Goal: Information Seeking & Learning: Learn about a topic

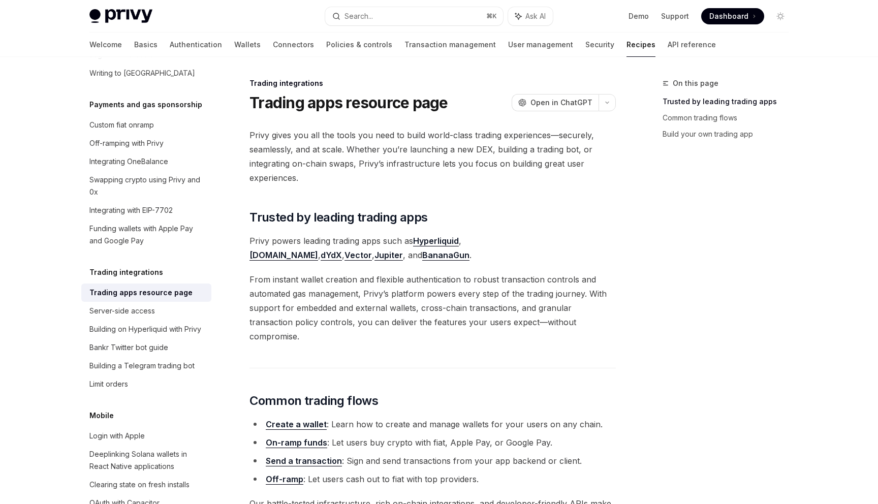
click at [626, 46] on link "Recipes" at bounding box center [640, 45] width 29 height 24
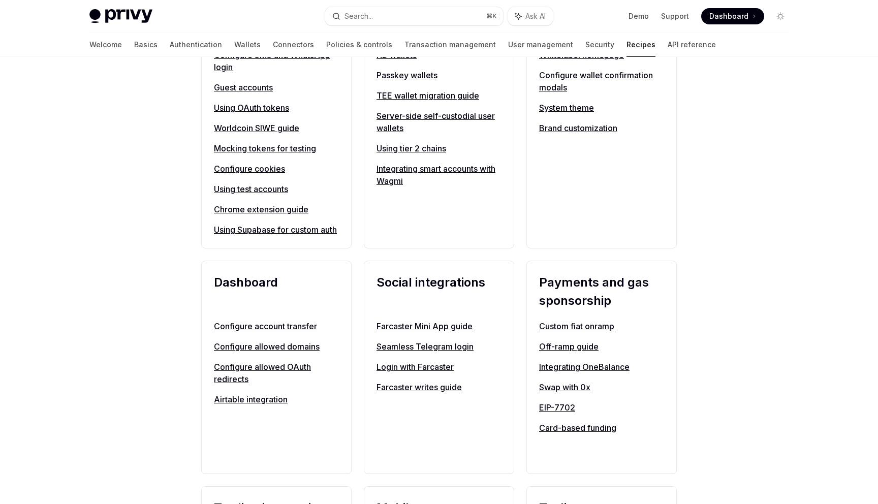
scroll to position [125, 0]
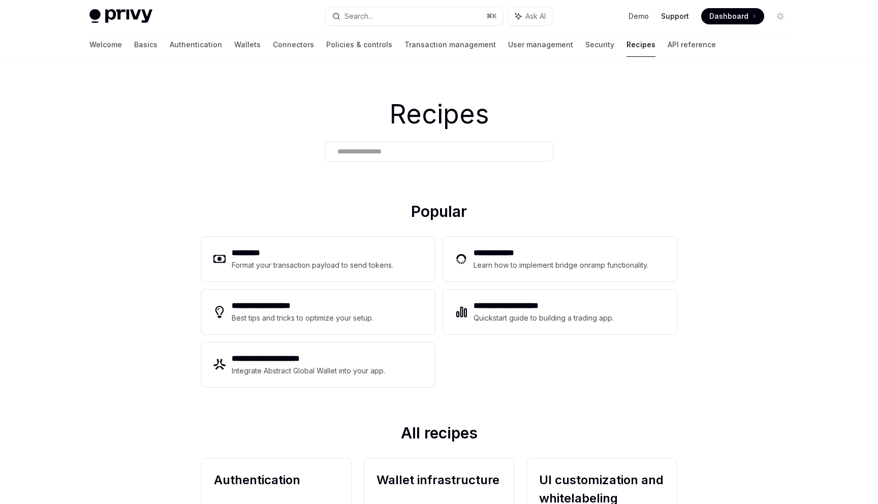
type textarea "*"
click at [485, 311] on h2 "**********" at bounding box center [543, 306] width 141 height 12
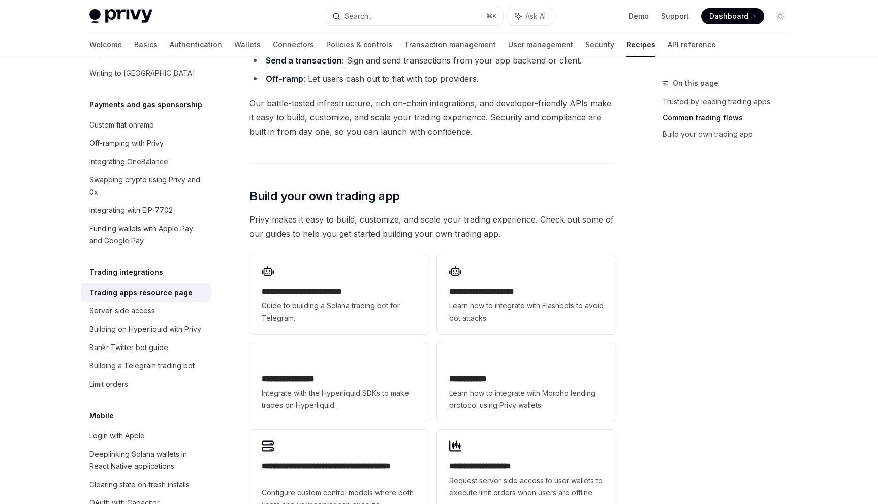
scroll to position [407, 0]
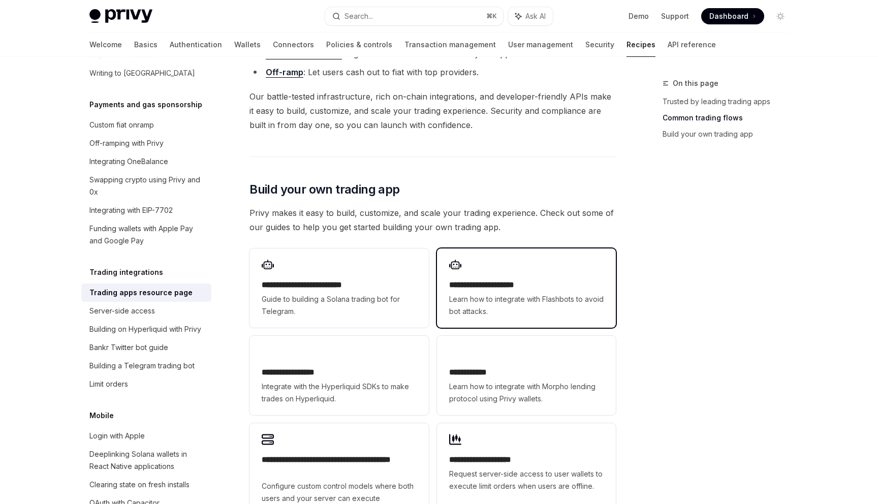
click at [472, 294] on span "Learn how to integrate with Flashbots to avoid bot attacks." at bounding box center [526, 305] width 154 height 24
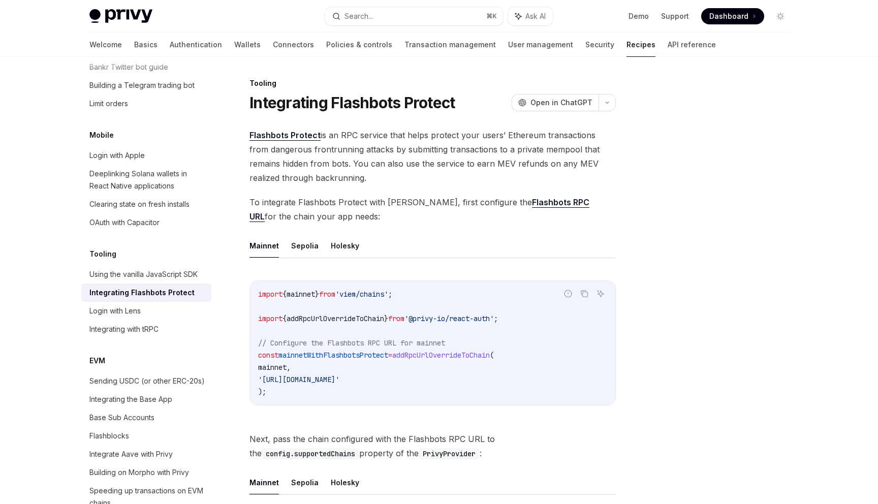
click at [400, 237] on ul "Mainnet Sepolia Holesky" at bounding box center [432, 246] width 366 height 24
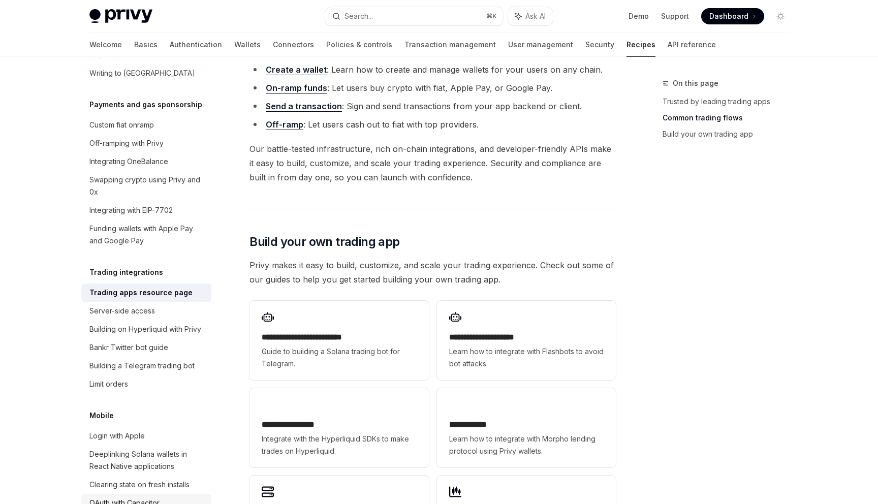
scroll to position [407, 0]
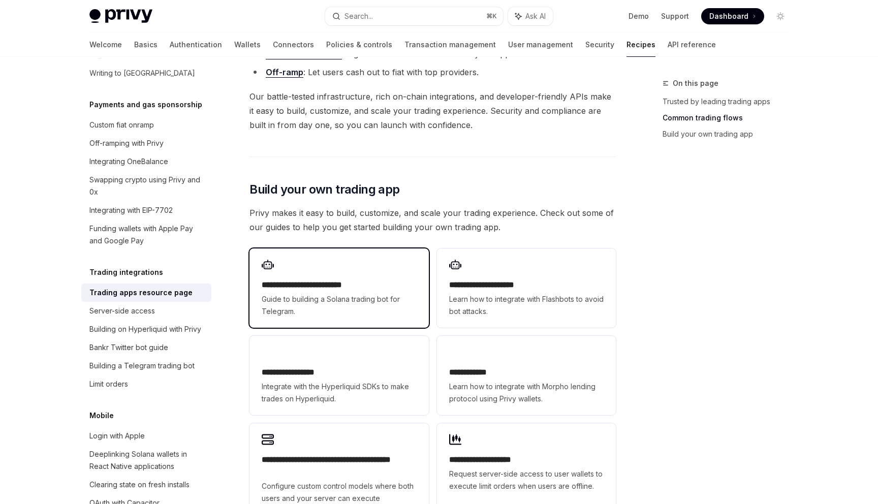
click at [362, 279] on h2 "**********" at bounding box center [339, 285] width 154 height 12
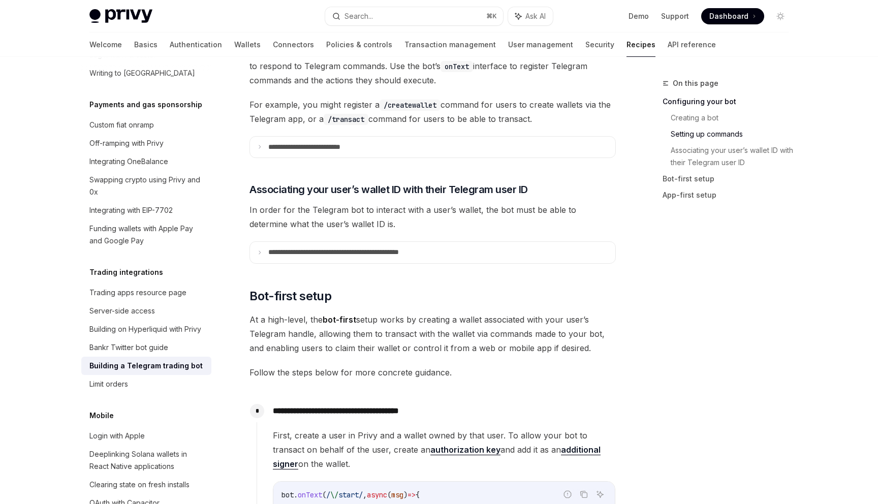
scroll to position [567, 0]
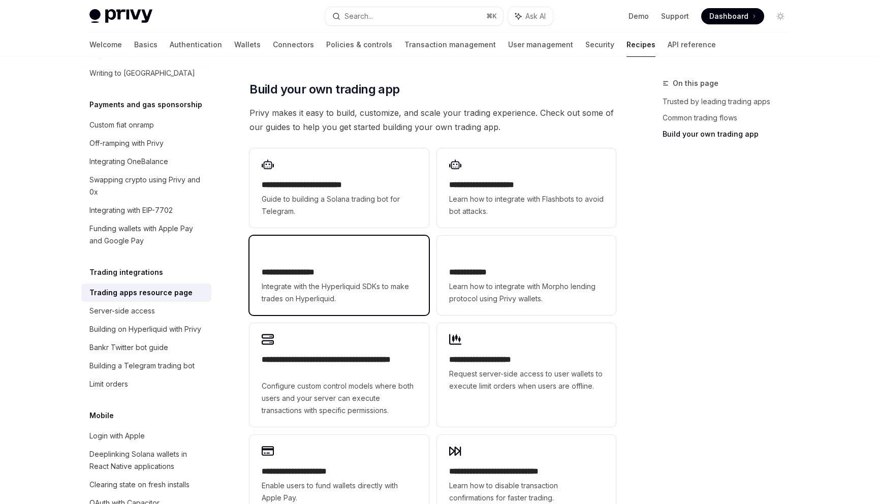
scroll to position [506, 0]
click at [393, 281] on span "Integrate with the Hyperliquid SDKs to make trades on Hyperliquid." at bounding box center [339, 293] width 154 height 24
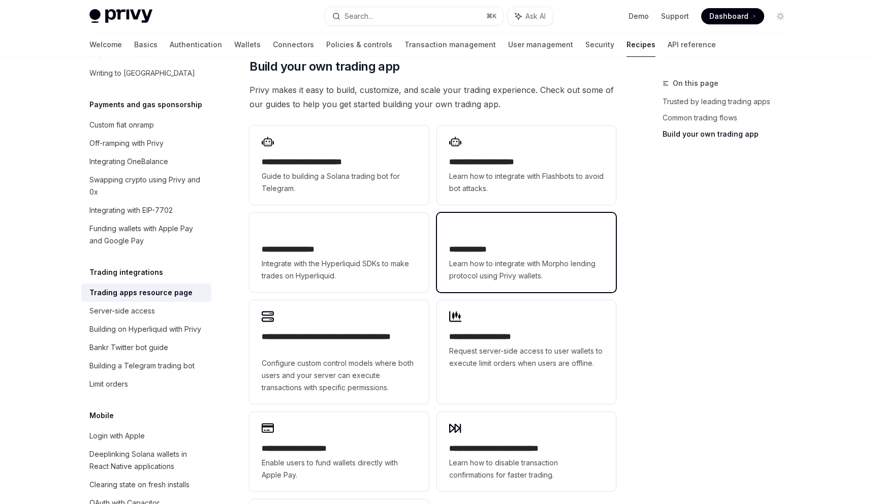
scroll to position [531, 0]
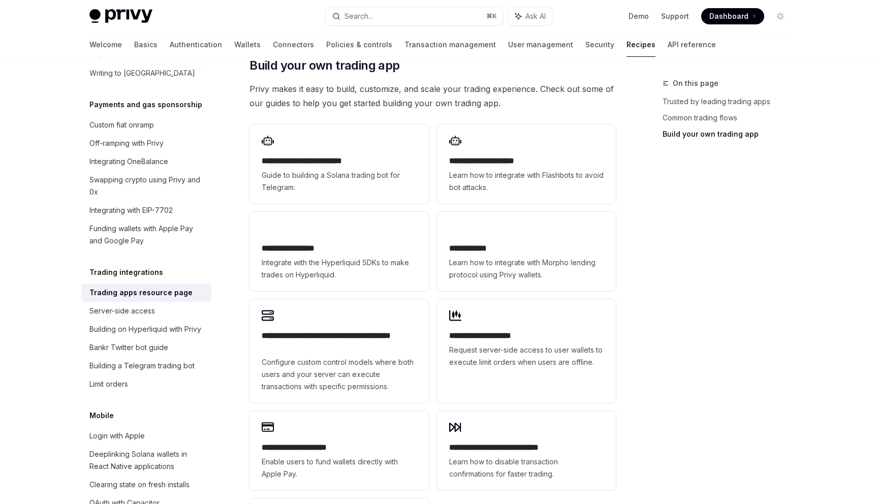
click at [672, 282] on div "On this page Trusted by leading trading apps Common trading flows Build your ow…" at bounding box center [719, 290] width 154 height 427
click at [322, 242] on h2 "**********" at bounding box center [339, 248] width 154 height 12
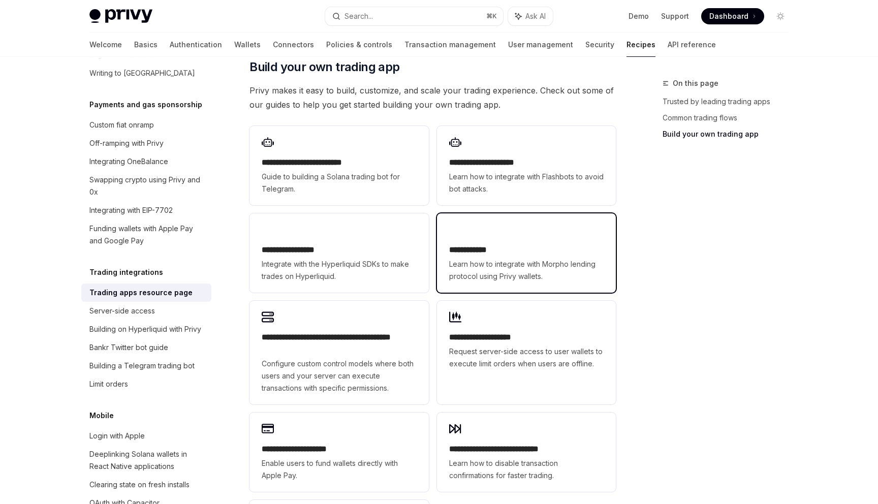
scroll to position [531, 0]
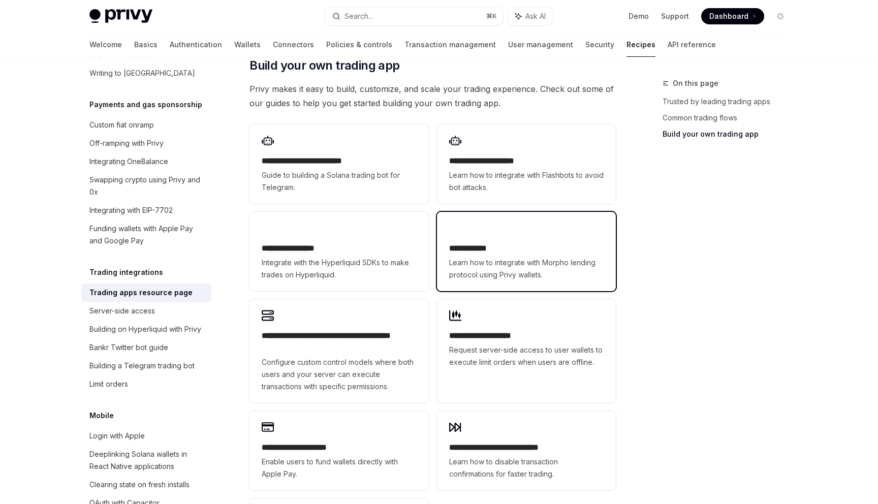
click at [483, 242] on h2 "**********" at bounding box center [526, 248] width 154 height 12
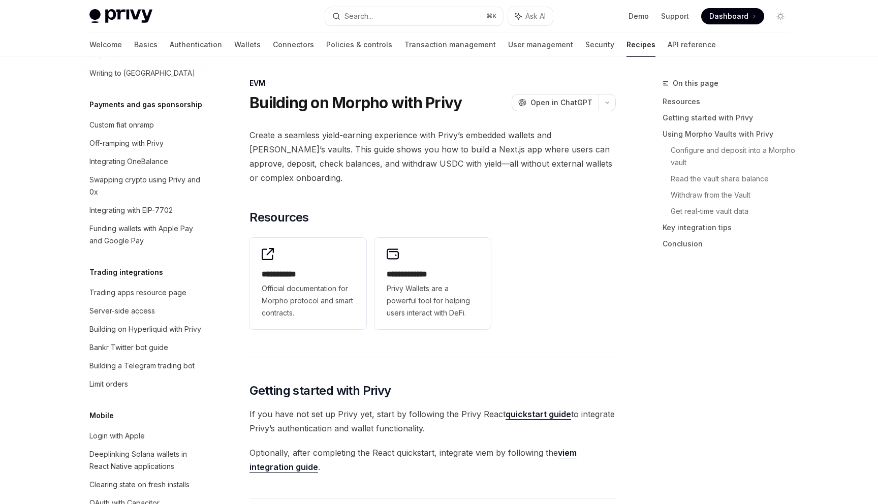
scroll to position [1332, 0]
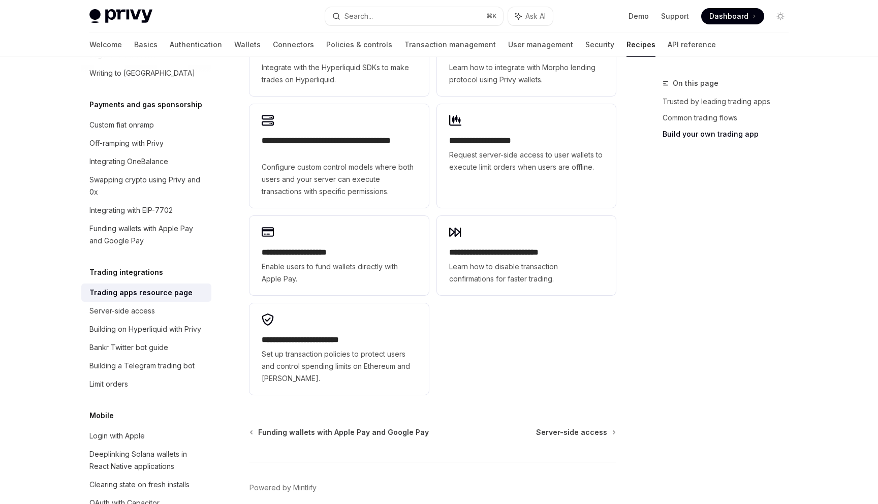
scroll to position [757, 0]
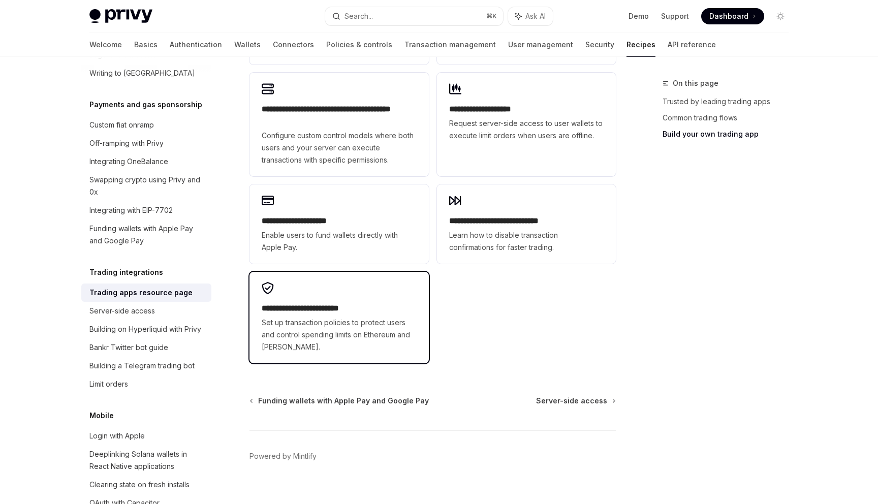
click at [409, 302] on h2 "**********" at bounding box center [339, 308] width 154 height 12
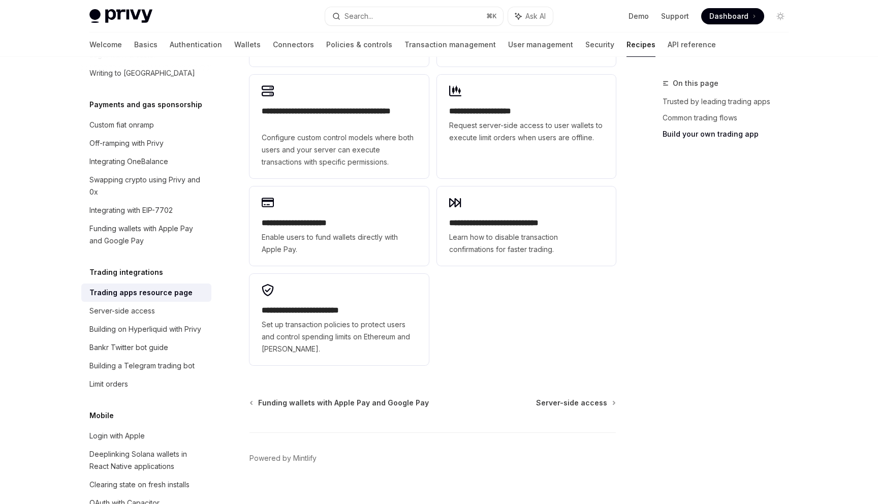
scroll to position [757, 0]
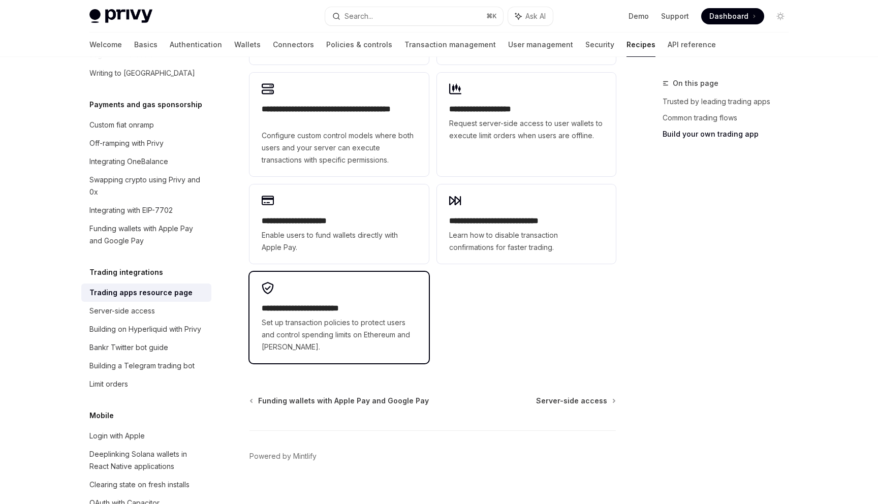
click at [352, 318] on span "Set up transaction policies to protect users and control spending limits on Eth…" at bounding box center [339, 334] width 154 height 37
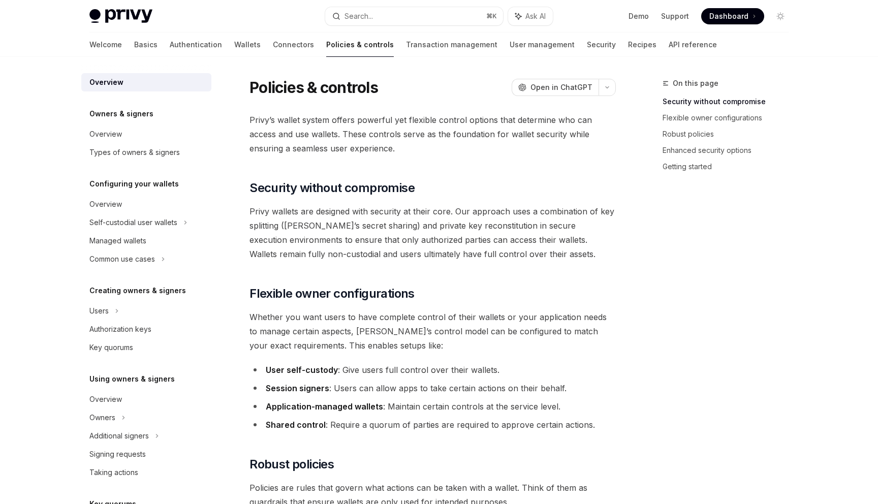
scroll to position [10, 0]
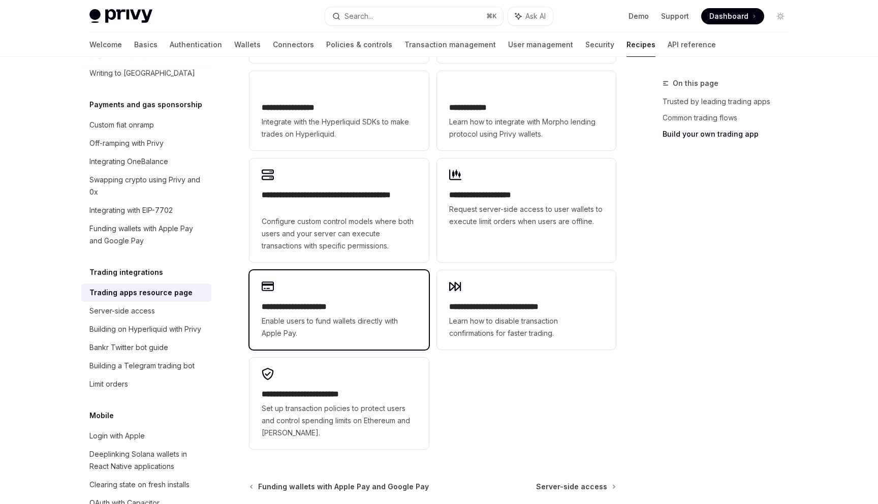
scroll to position [651, 0]
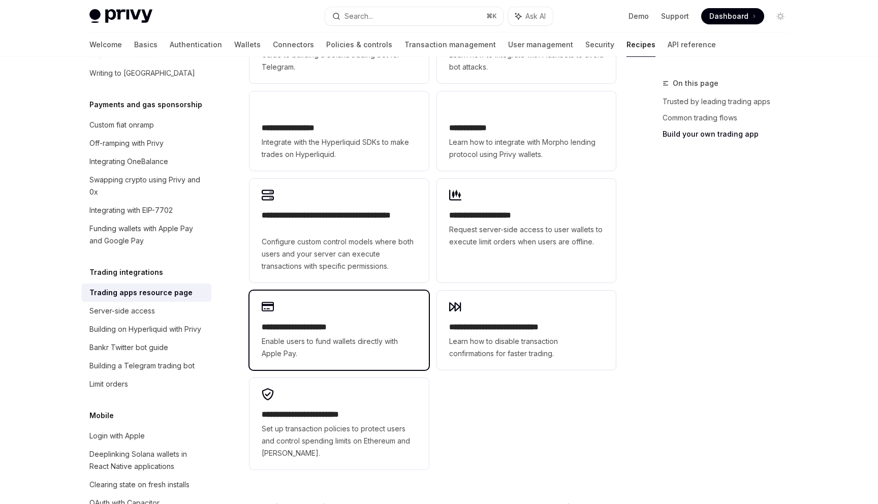
click at [334, 321] on h2 "**********" at bounding box center [339, 327] width 154 height 12
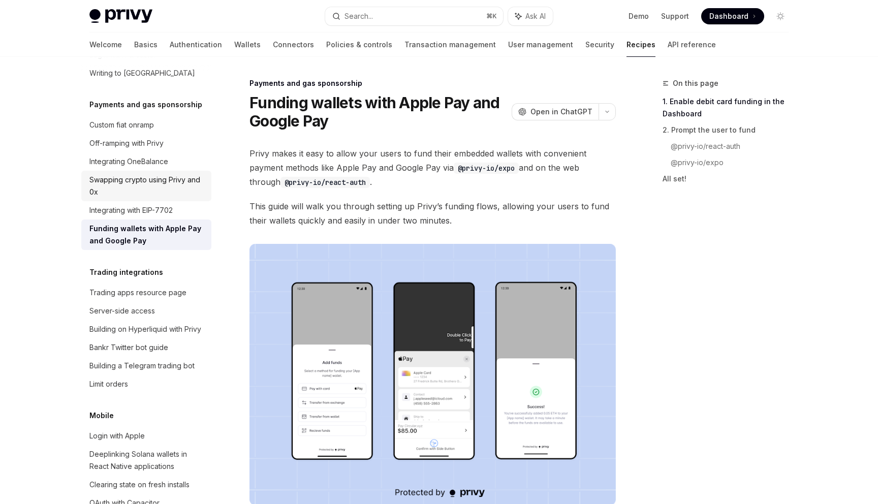
click at [175, 179] on div "Swapping crypto using Privy and 0x" at bounding box center [147, 186] width 116 height 24
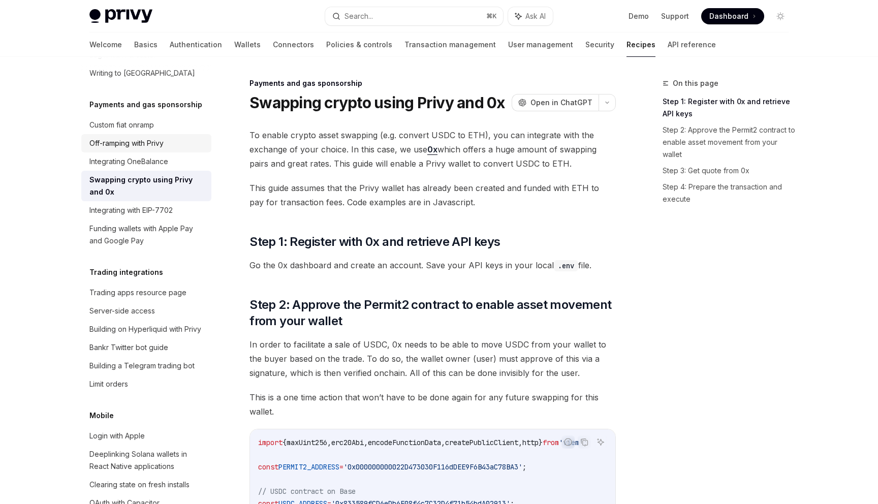
click at [142, 137] on div "Off-ramping with Privy" at bounding box center [126, 143] width 74 height 12
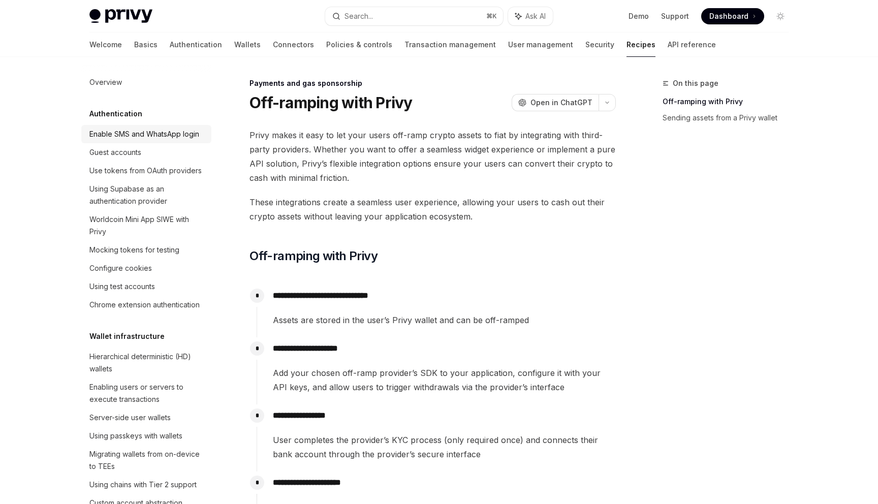
click at [139, 132] on div "Enable SMS and WhatsApp login" at bounding box center [144, 134] width 110 height 12
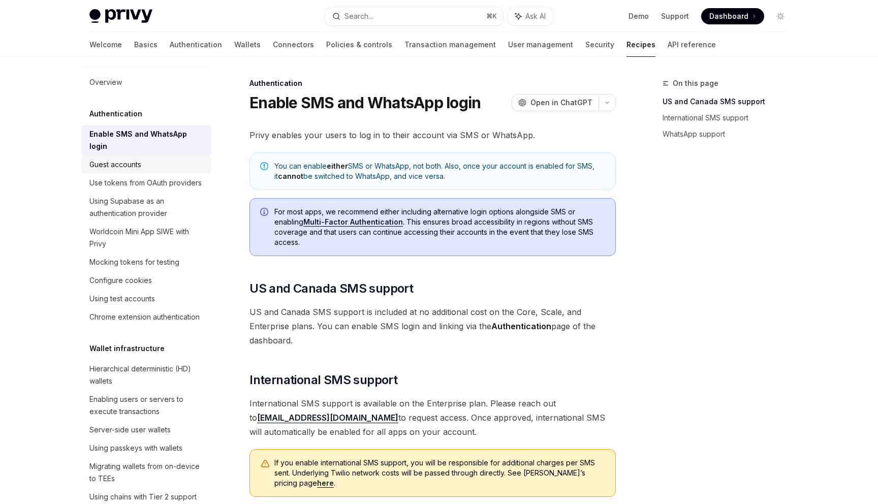
click at [129, 158] on div "Guest accounts" at bounding box center [115, 164] width 52 height 12
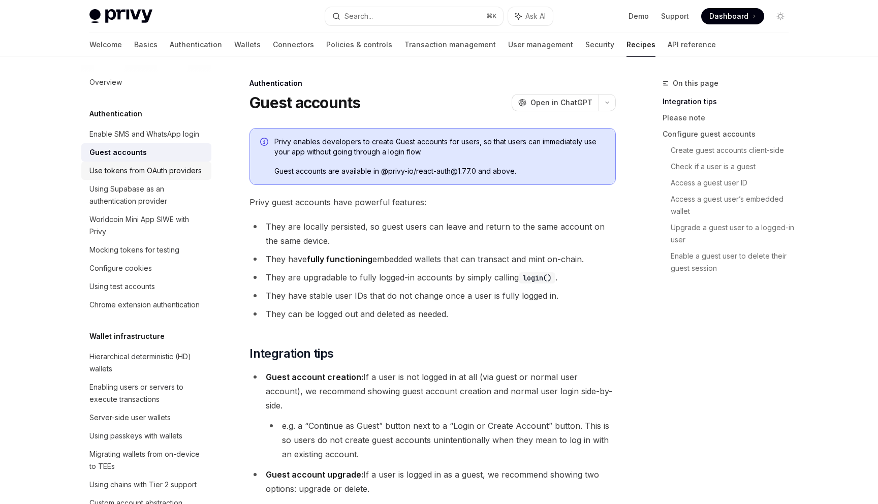
click at [125, 165] on div "Use tokens from OAuth providers" at bounding box center [145, 171] width 112 height 12
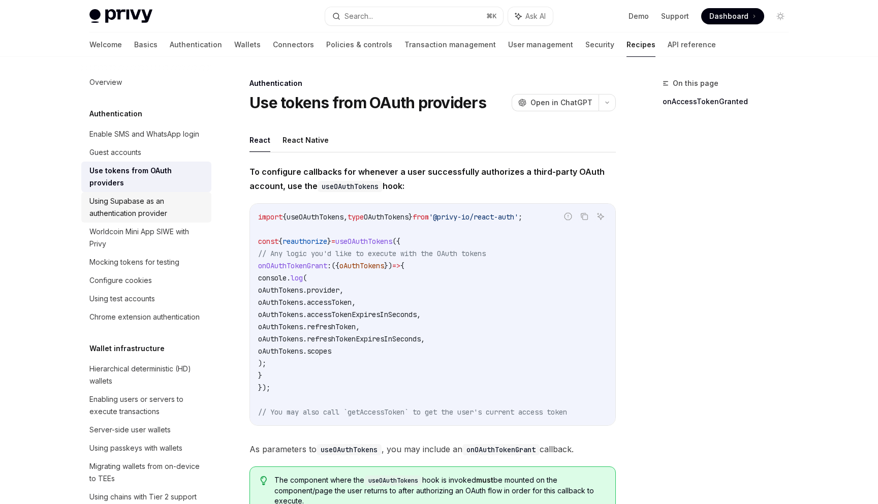
click at [128, 199] on div "Using Supabase as an authentication provider" at bounding box center [147, 207] width 116 height 24
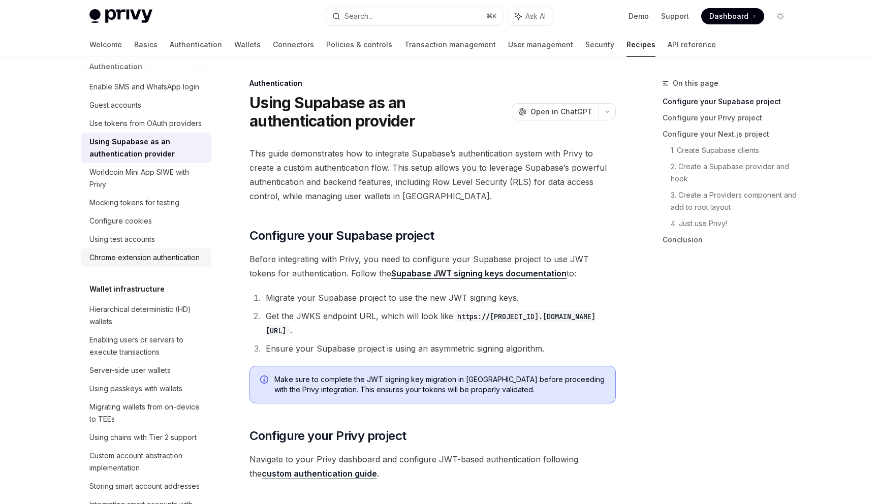
scroll to position [48, 0]
click at [146, 252] on div "Chrome extension authentication" at bounding box center [144, 257] width 110 height 12
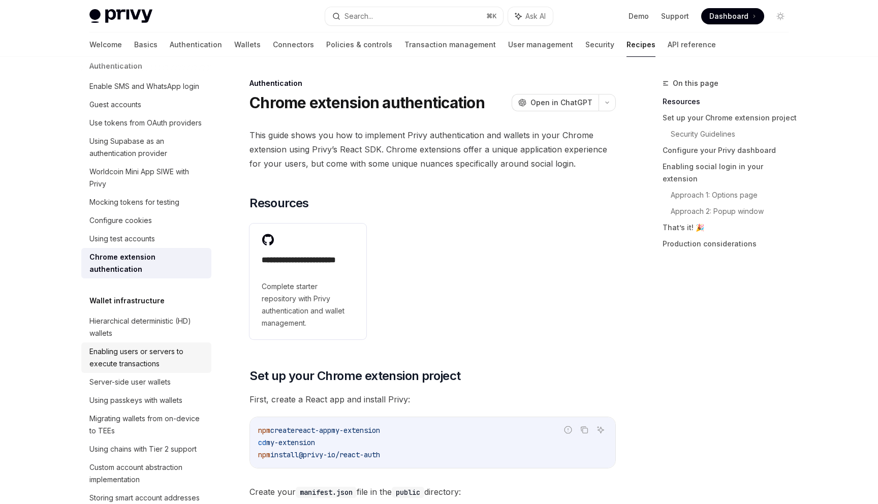
click at [112, 346] on div "Enabling users or servers to execute transactions" at bounding box center [147, 357] width 116 height 24
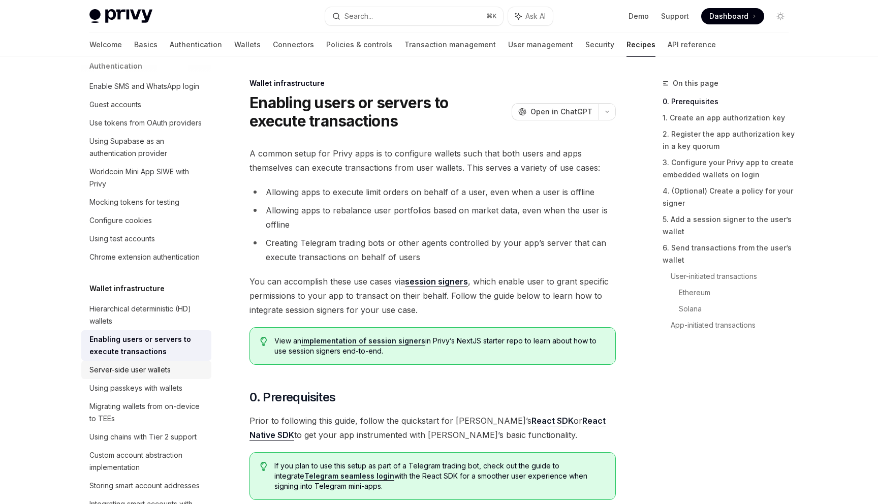
click at [119, 366] on div "Server-side user wallets" at bounding box center [129, 370] width 81 height 12
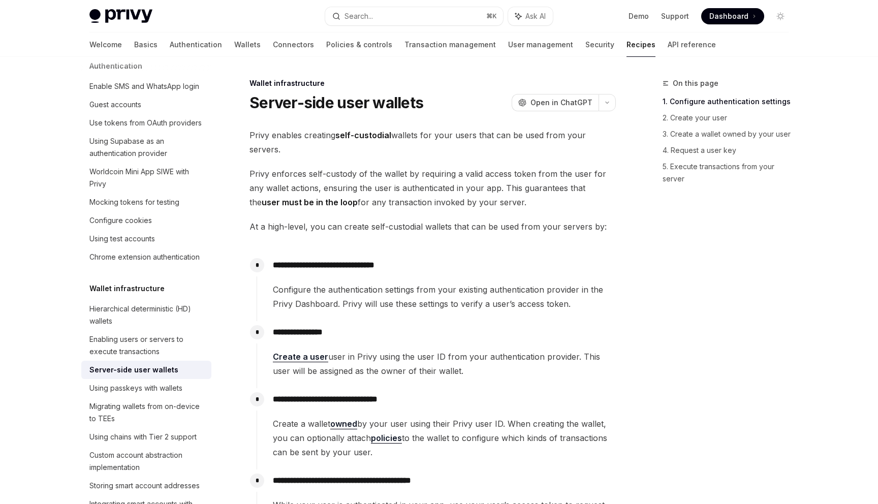
scroll to position [19, 0]
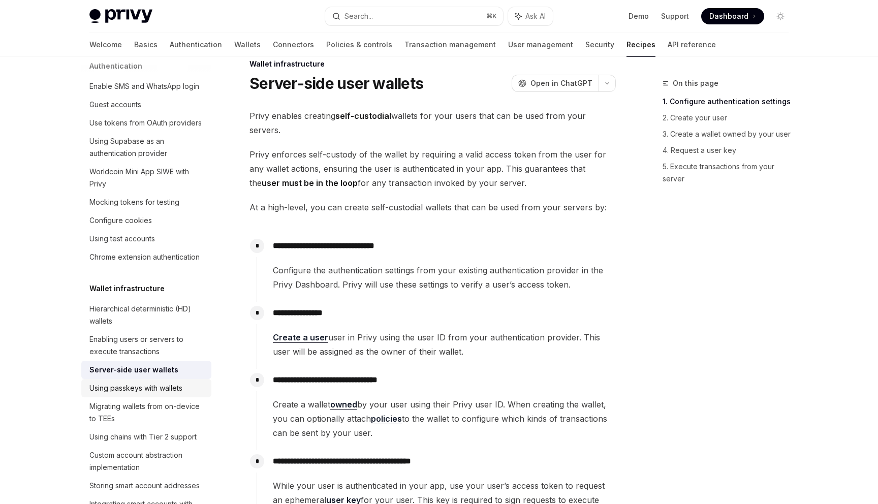
click at [176, 389] on div "Using passkeys with wallets" at bounding box center [135, 388] width 93 height 12
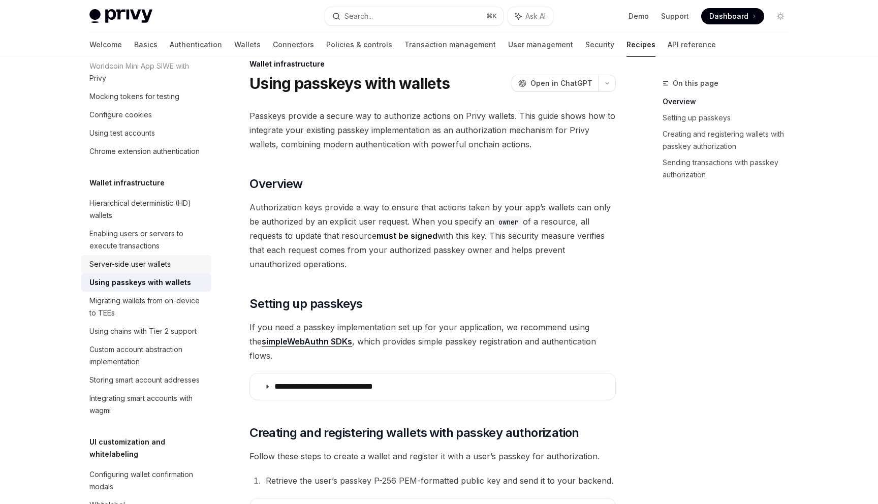
scroll to position [154, 0]
click at [147, 309] on div "Migrating wallets from on-device to TEEs" at bounding box center [147, 306] width 116 height 24
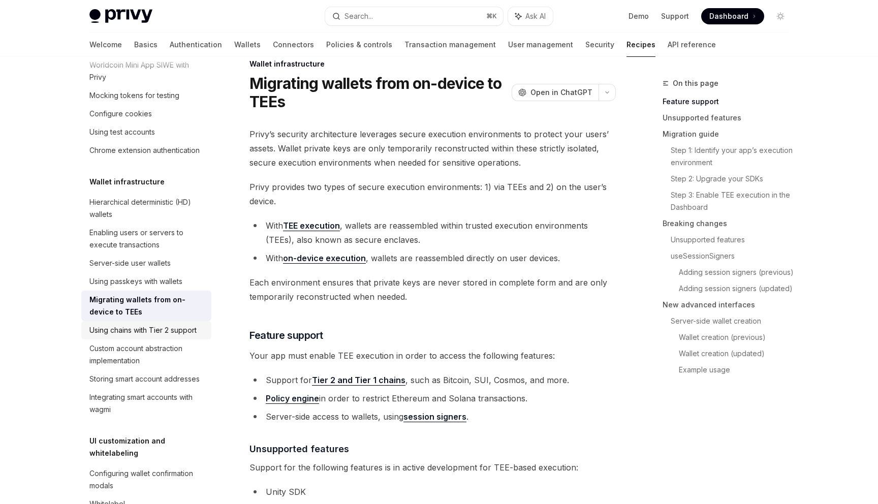
click at [131, 332] on div "Using chains with Tier 2 support" at bounding box center [142, 330] width 107 height 12
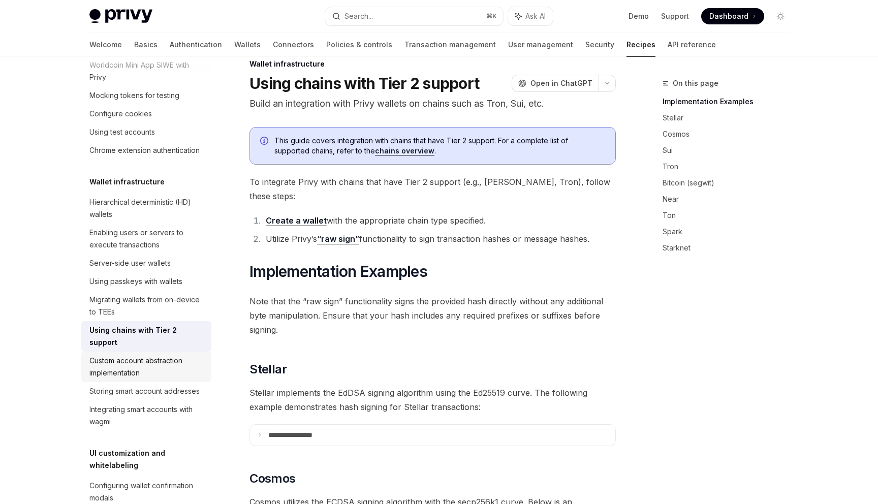
click at [127, 354] on div "Custom account abstraction implementation" at bounding box center [147, 366] width 116 height 24
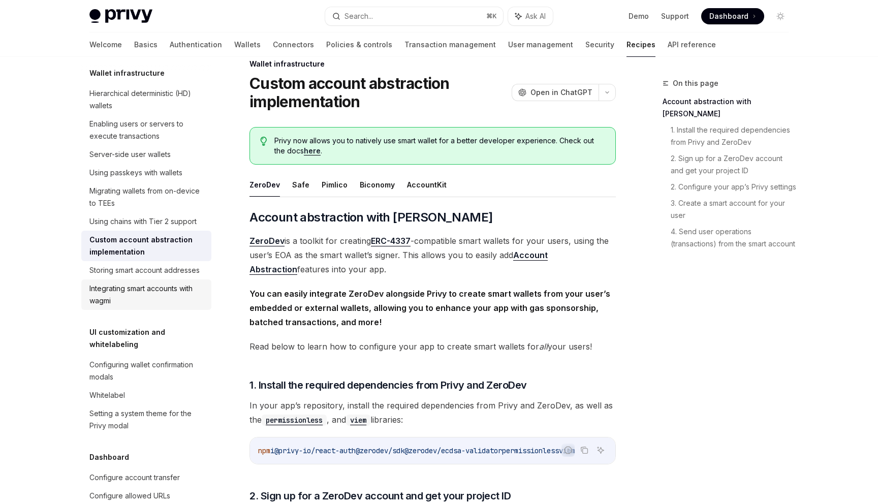
scroll to position [266, 0]
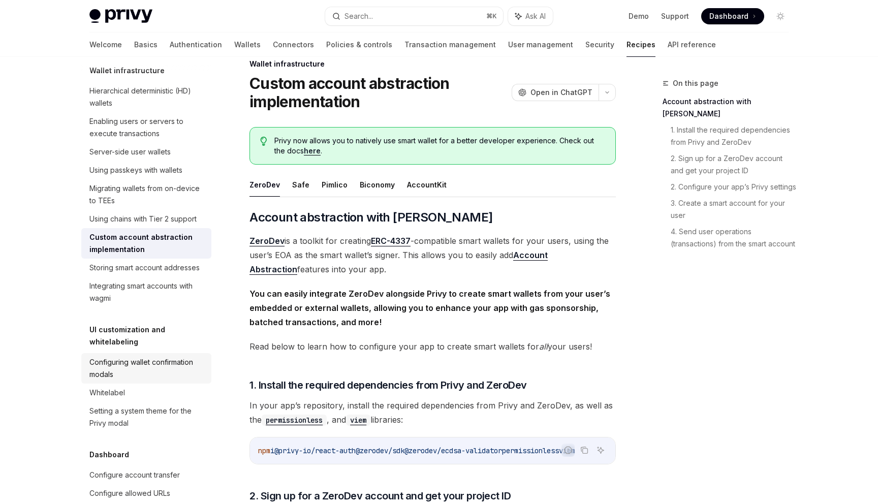
click at [142, 357] on div "Configuring wallet confirmation modals" at bounding box center [147, 368] width 116 height 24
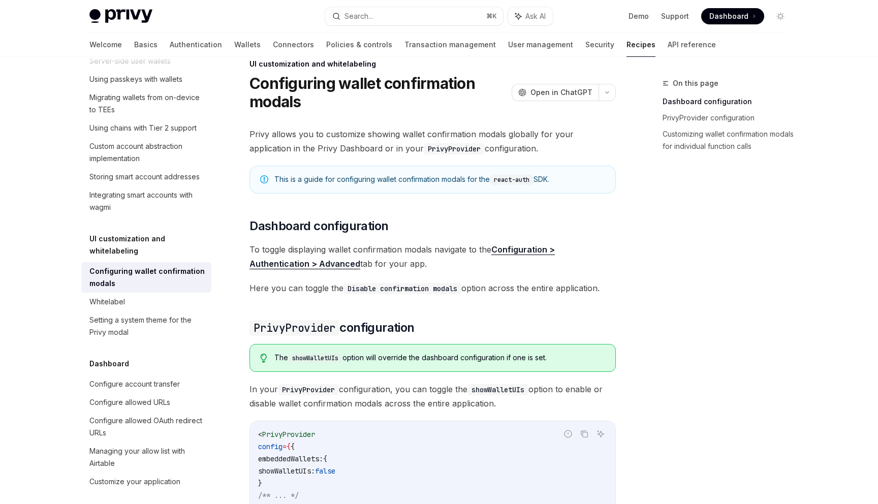
scroll to position [360, 0]
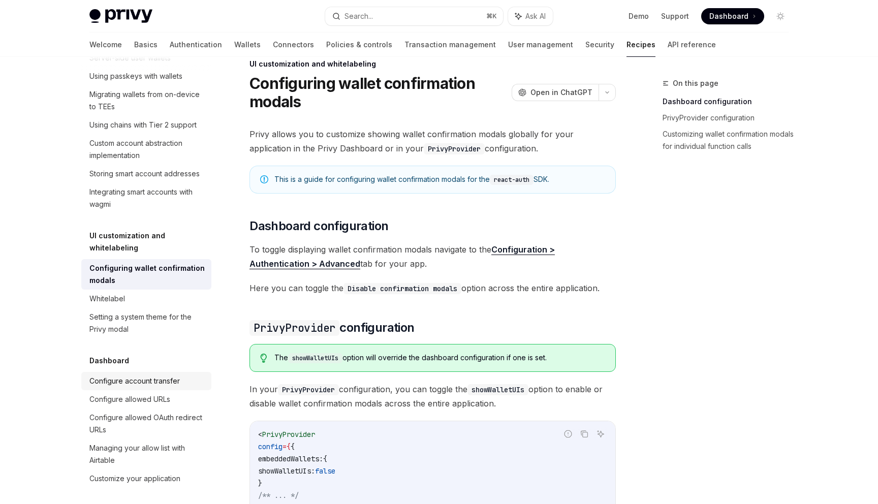
click at [136, 375] on div "Configure account transfer" at bounding box center [134, 381] width 90 height 12
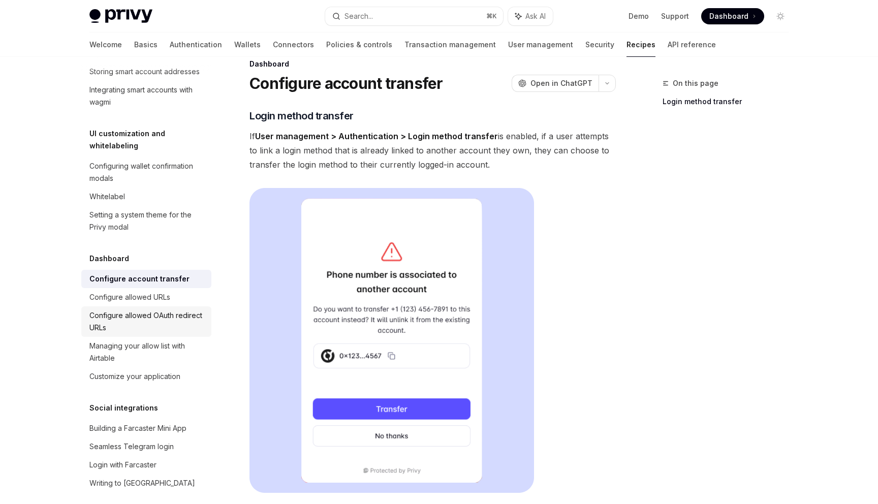
scroll to position [463, 0]
click at [146, 289] on div "Configure allowed URLs" at bounding box center [129, 295] width 81 height 12
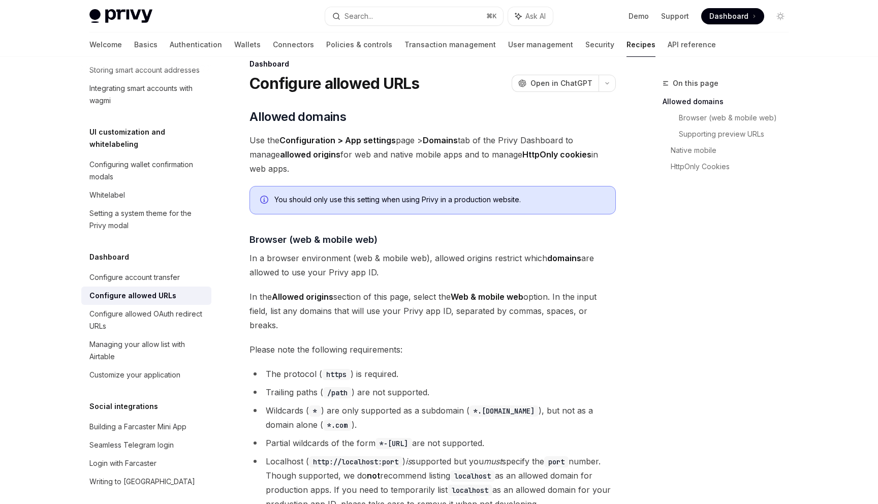
scroll to position [515, 0]
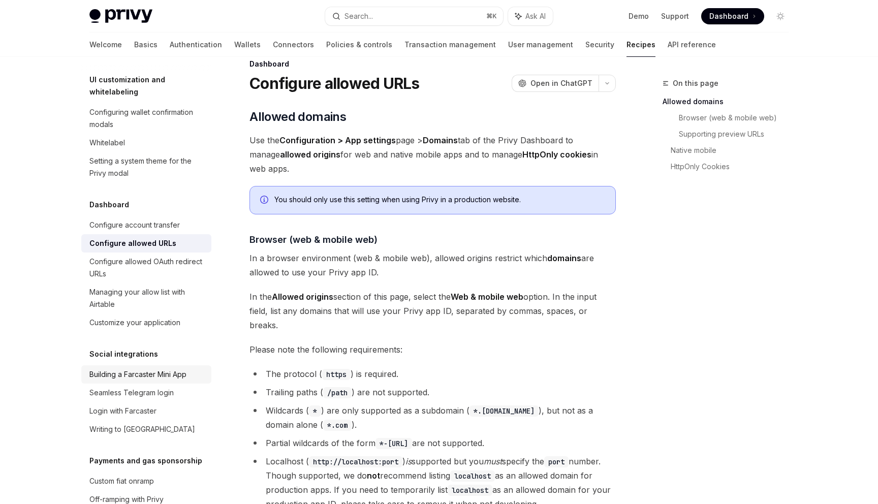
click at [125, 368] on div "Building a Farcaster Mini App" at bounding box center [137, 374] width 97 height 12
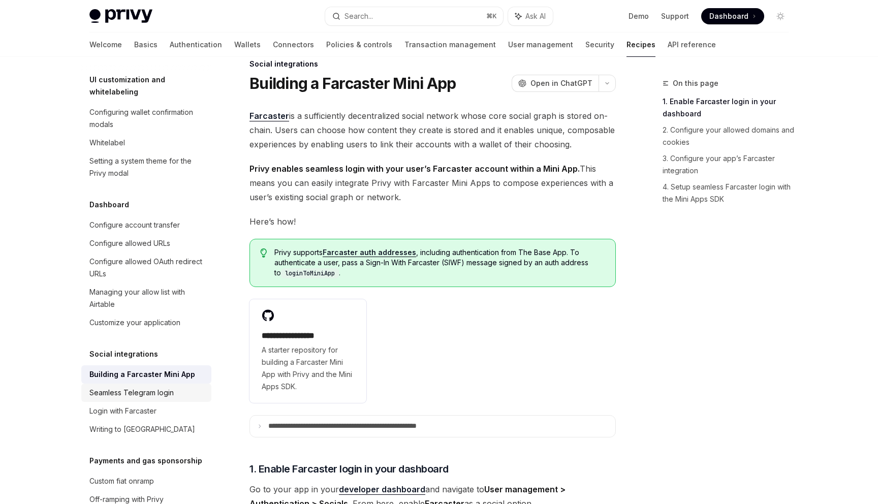
click at [137, 386] on div "Seamless Telegram login" at bounding box center [131, 392] width 84 height 12
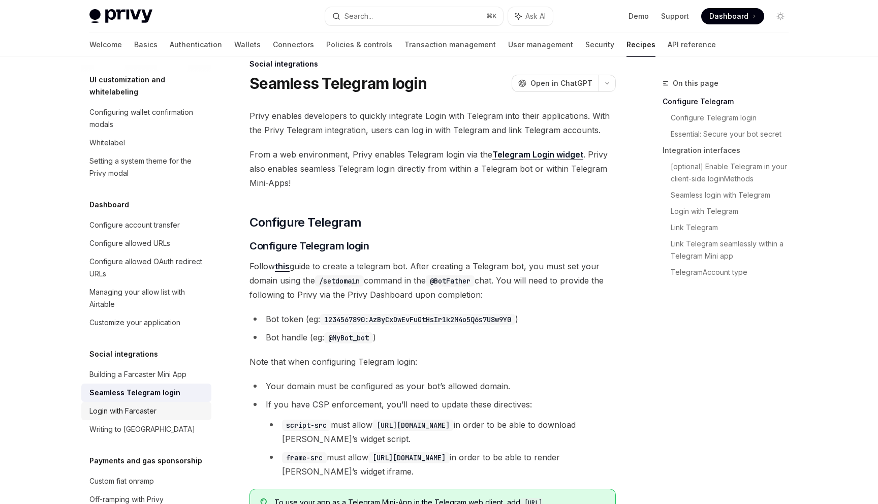
click at [133, 405] on div "Login with Farcaster" at bounding box center [122, 411] width 67 height 12
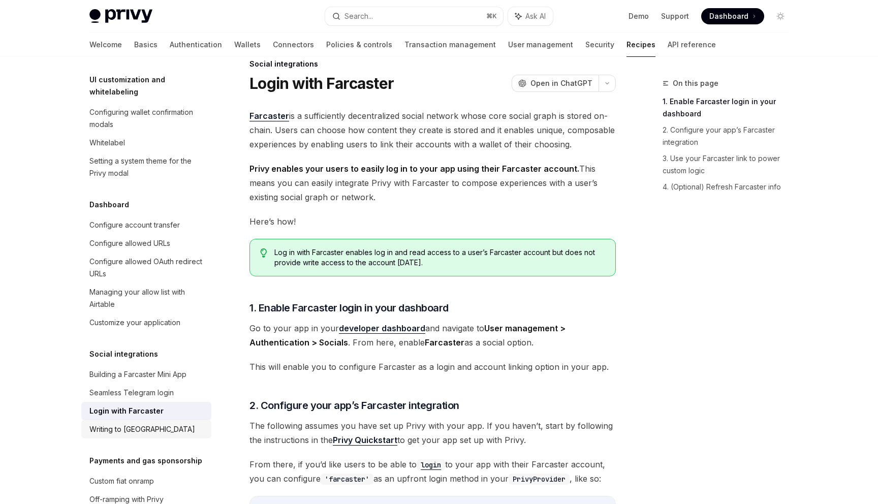
click at [131, 423] on div "Writing to [GEOGRAPHIC_DATA]" at bounding box center [142, 429] width 106 height 12
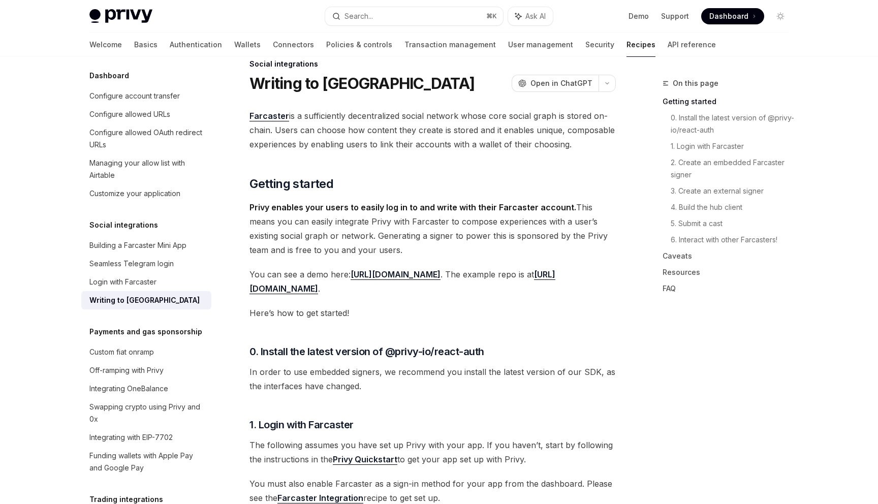
scroll to position [648, 0]
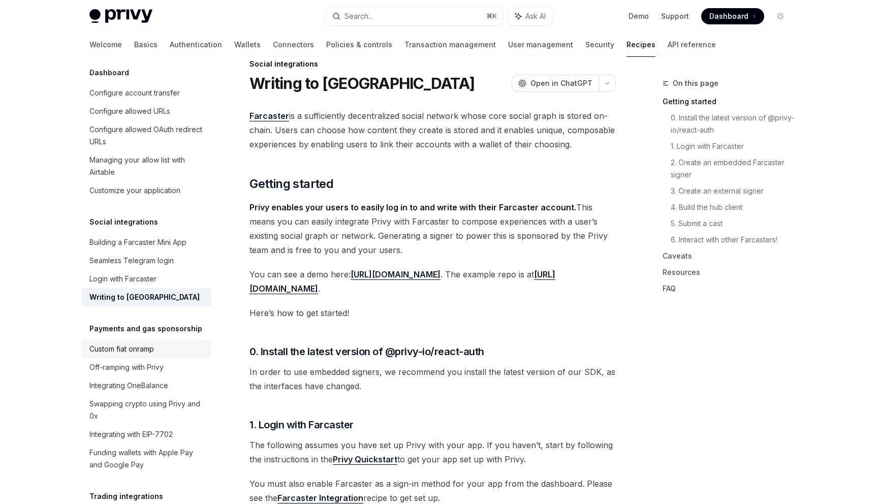
click at [158, 343] on div "Custom fiat onramp" at bounding box center [147, 349] width 116 height 12
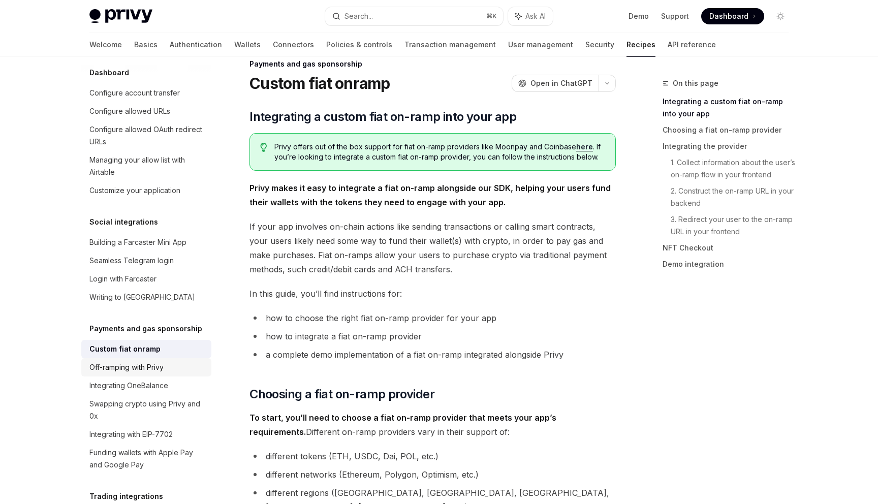
click at [181, 361] on div "Off-ramping with Privy" at bounding box center [147, 367] width 116 height 12
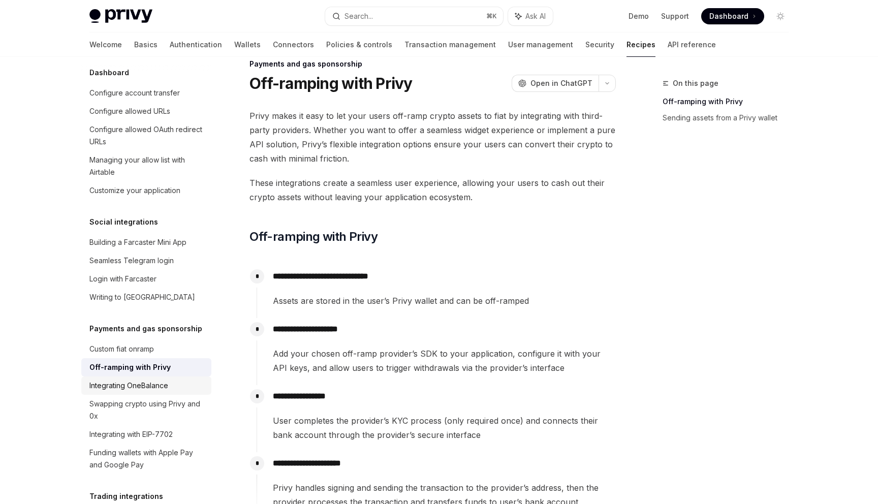
click at [126, 379] on div "Integrating OneBalance" at bounding box center [128, 385] width 79 height 12
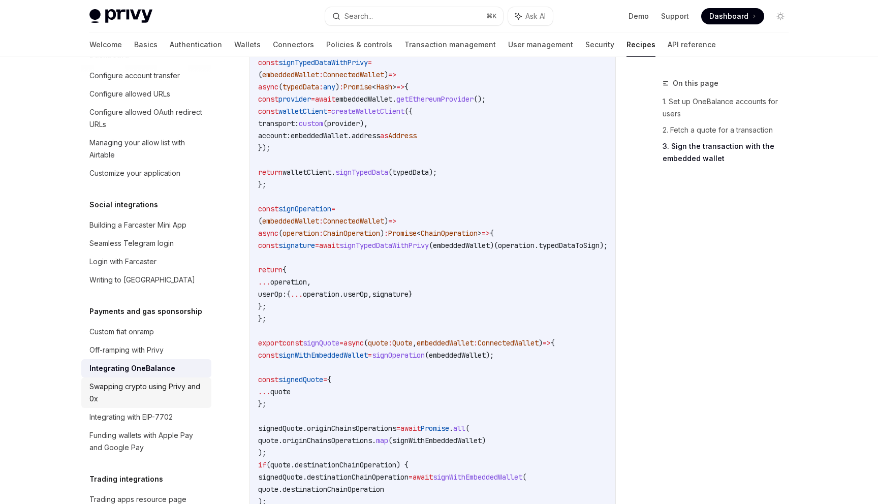
scroll to position [664, 0]
click at [162, 411] on div "Integrating with EIP-7702" at bounding box center [130, 417] width 83 height 12
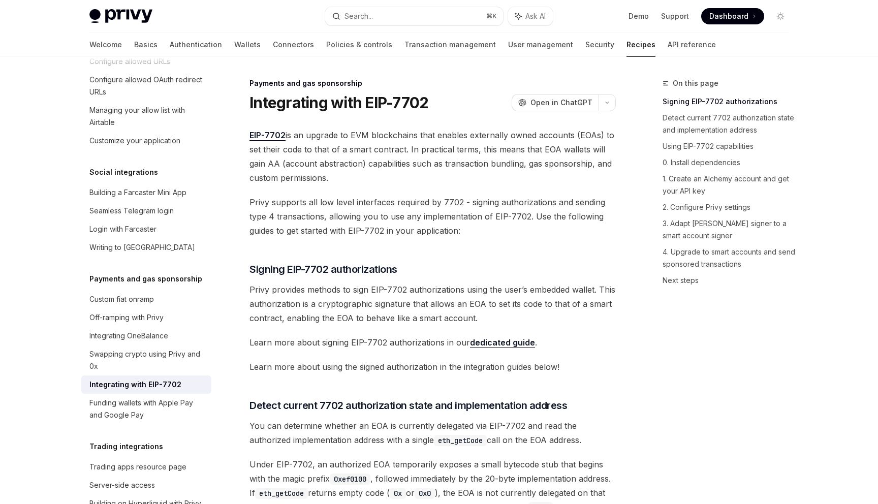
scroll to position [699, 0]
click at [152, 399] on div "Funding wallets with Apple Pay and Google Pay" at bounding box center [147, 407] width 116 height 24
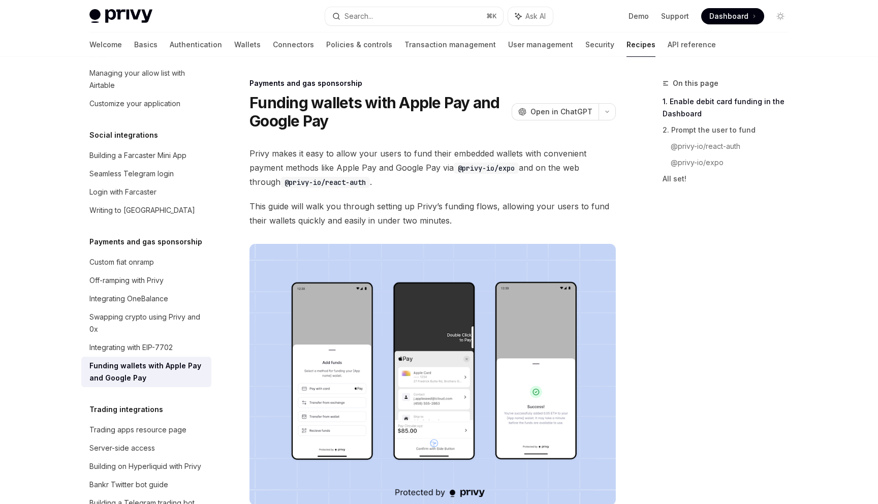
scroll to position [754, 0]
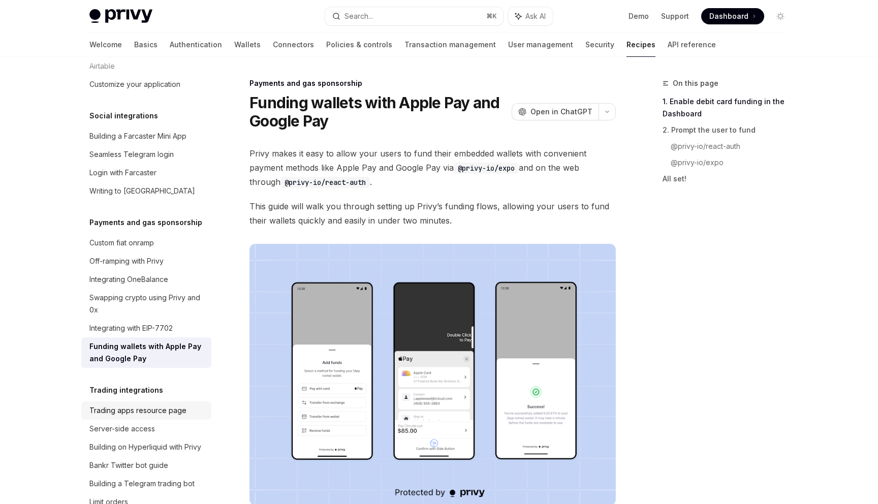
click at [141, 405] on link "Trading apps resource page" at bounding box center [146, 410] width 130 height 18
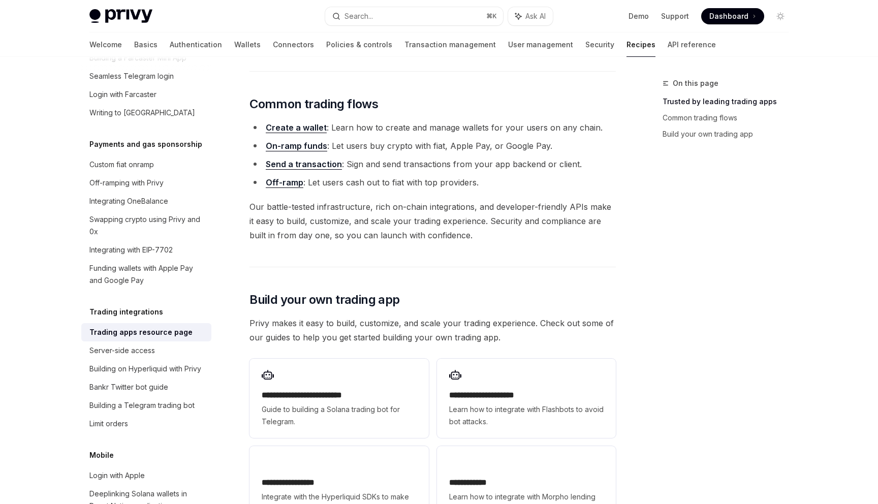
scroll to position [317, 0]
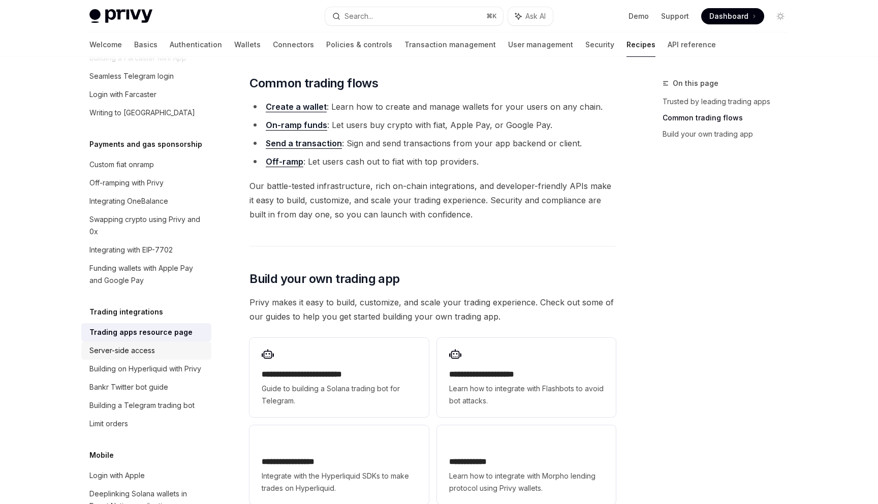
click at [178, 344] on div "Server-side access" at bounding box center [147, 350] width 116 height 12
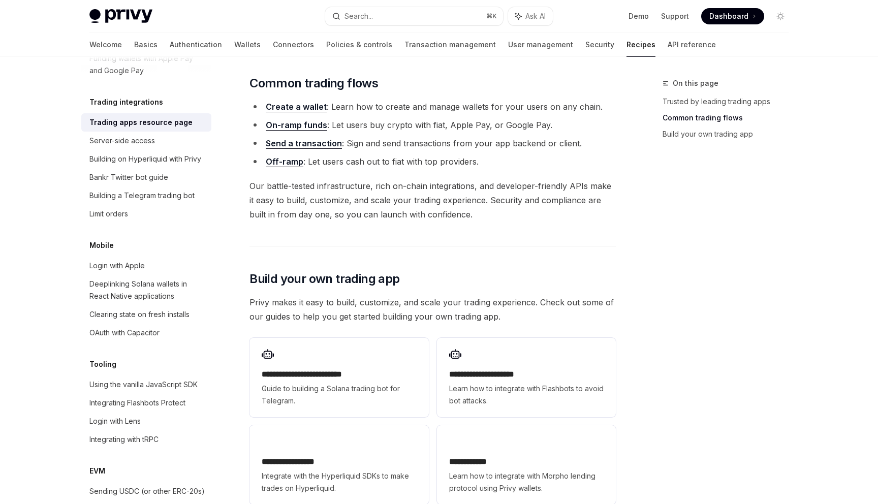
scroll to position [1050, 0]
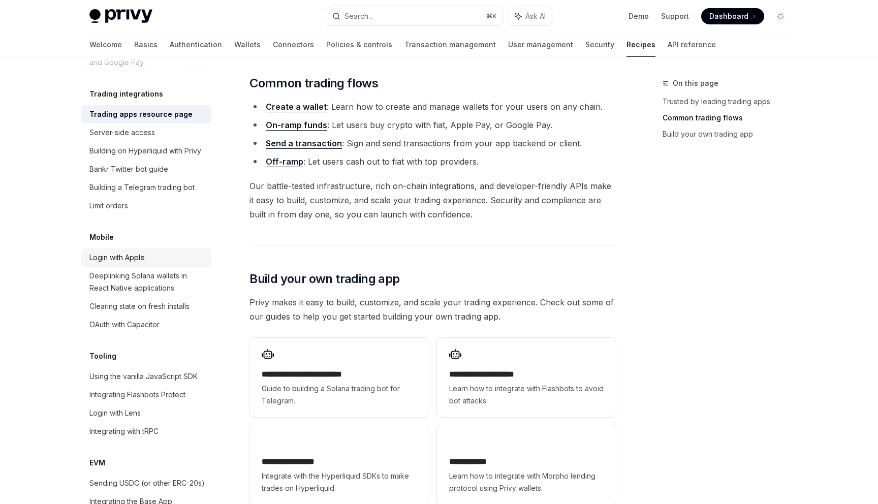
click at [154, 251] on div "Login with Apple" at bounding box center [147, 257] width 116 height 12
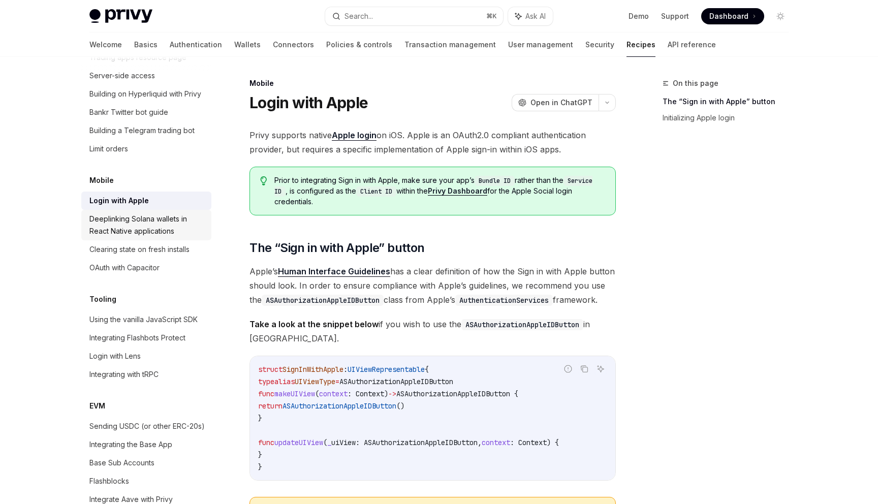
scroll to position [1107, 0]
click at [145, 212] on div "Deeplinking Solana wallets in React Native applications" at bounding box center [147, 224] width 116 height 24
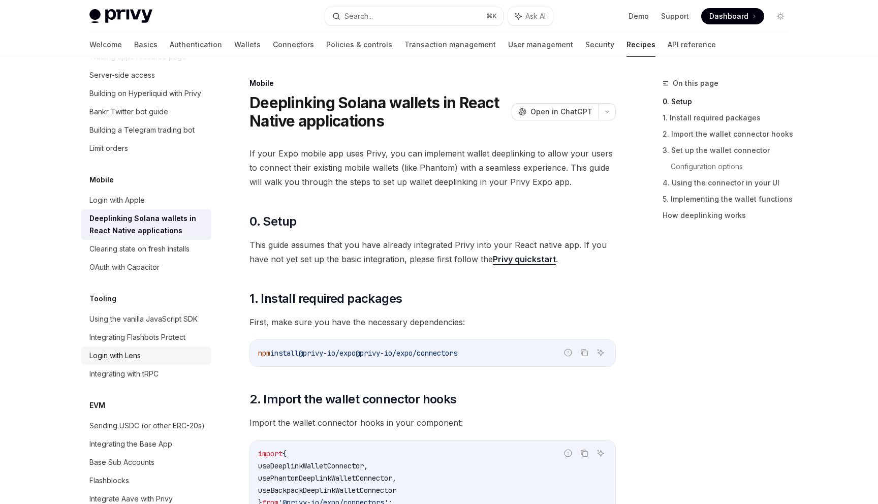
click at [119, 349] on div "Login with Lens" at bounding box center [114, 355] width 51 height 12
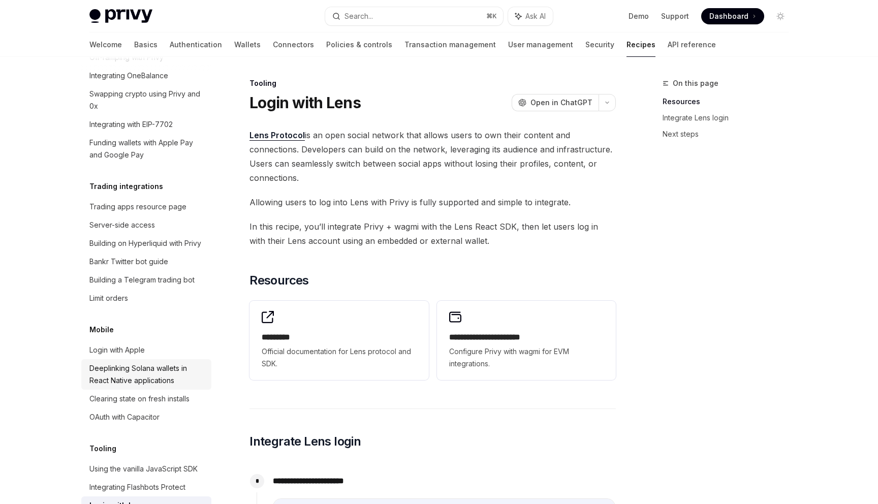
scroll to position [593, 0]
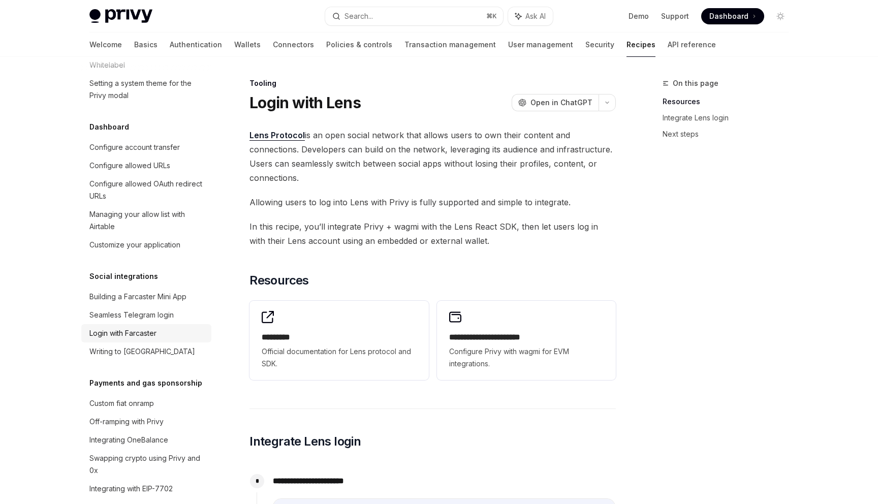
click at [151, 327] on div "Login with Farcaster" at bounding box center [122, 333] width 67 height 12
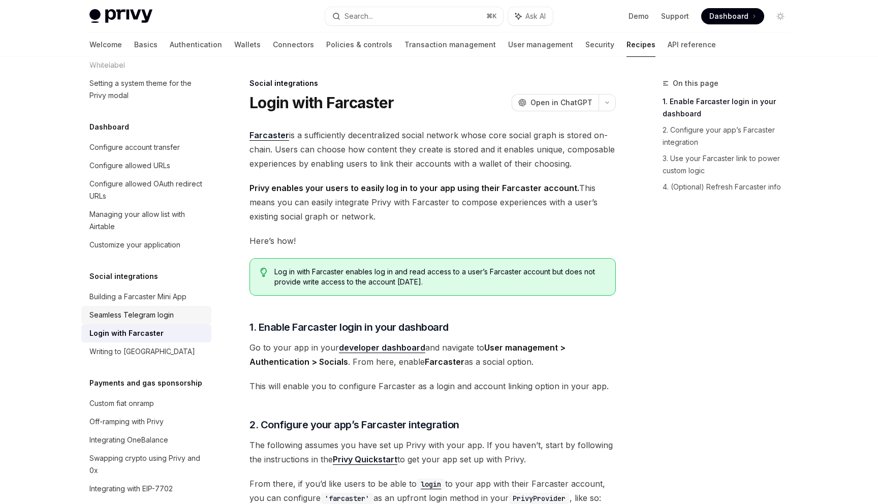
click at [157, 309] on div "Seamless Telegram login" at bounding box center [131, 315] width 84 height 12
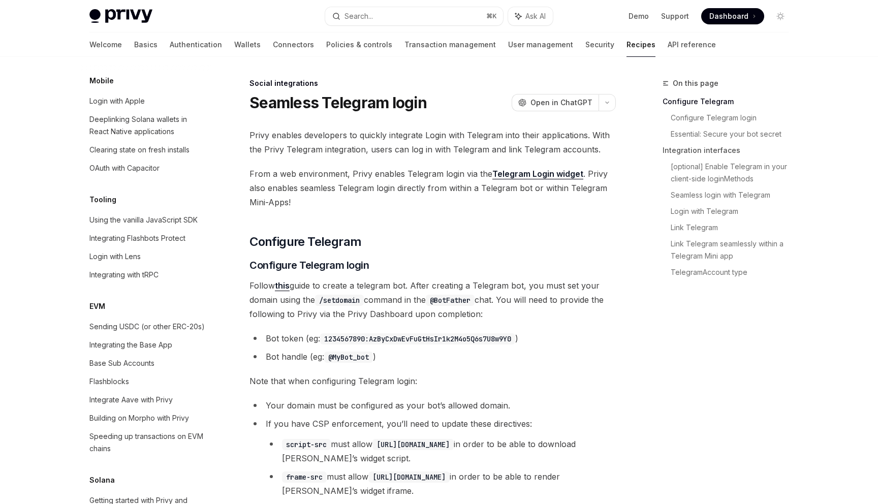
scroll to position [1208, 0]
click at [184, 319] on div "Sending USDC (or other ERC-20s)" at bounding box center [146, 325] width 115 height 12
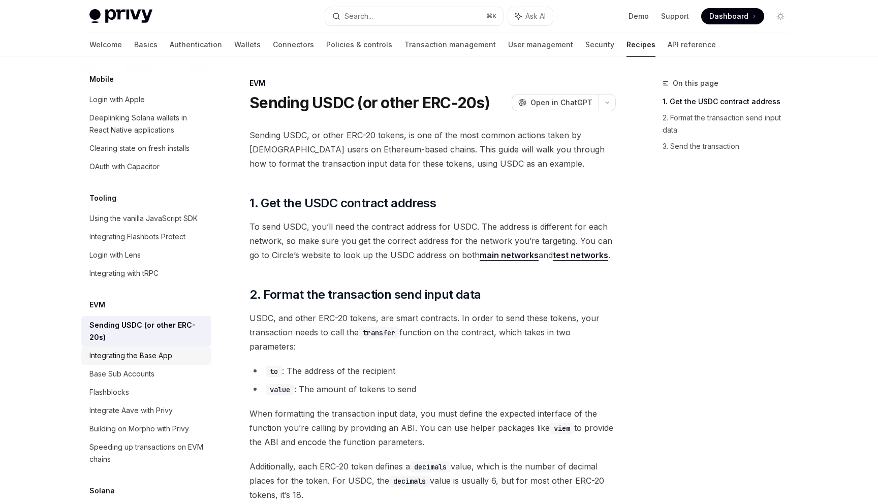
click at [149, 349] on div "Integrating the Base App" at bounding box center [130, 355] width 83 height 12
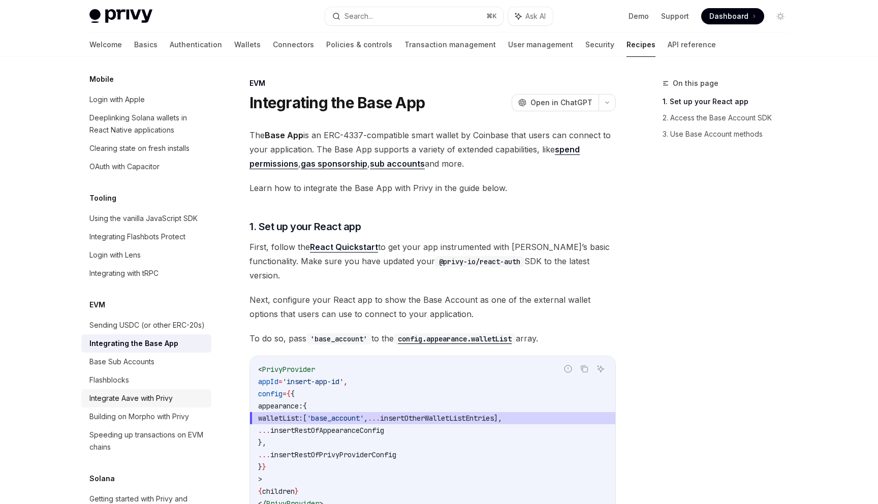
click at [146, 392] on div "Integrate Aave with Privy" at bounding box center [130, 398] width 83 height 12
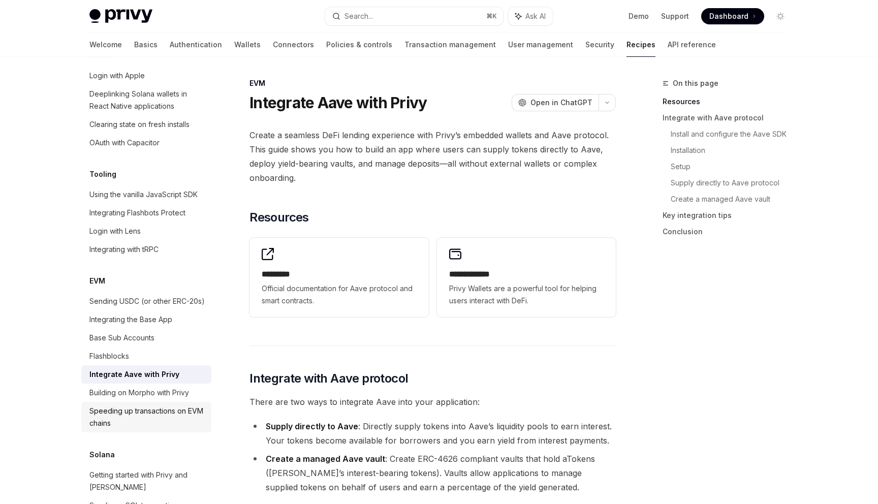
scroll to position [1236, 0]
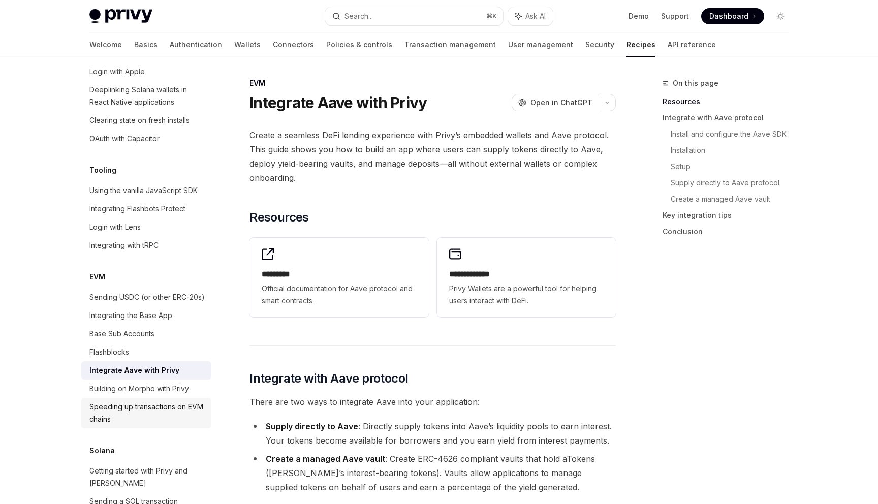
click at [157, 401] on div "Speeding up transactions on EVM chains" at bounding box center [147, 413] width 116 height 24
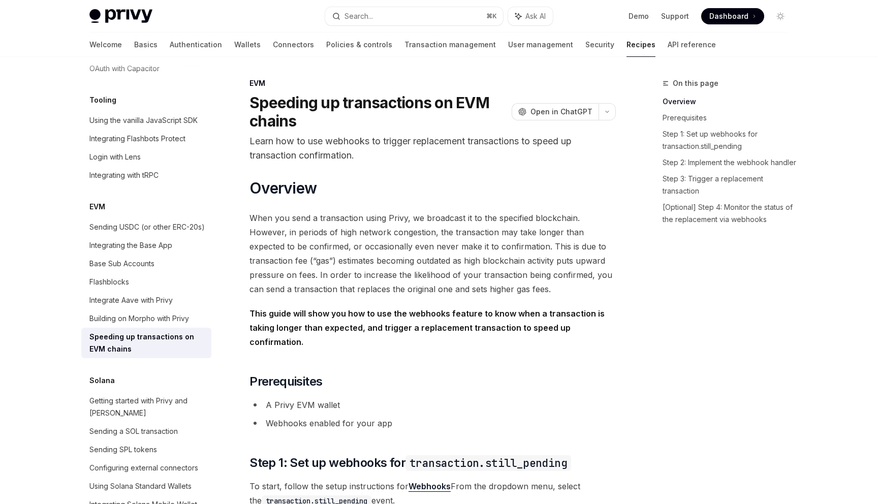
scroll to position [1307, 0]
click at [147, 393] on div "Getting started with Privy and [PERSON_NAME]" at bounding box center [147, 405] width 116 height 24
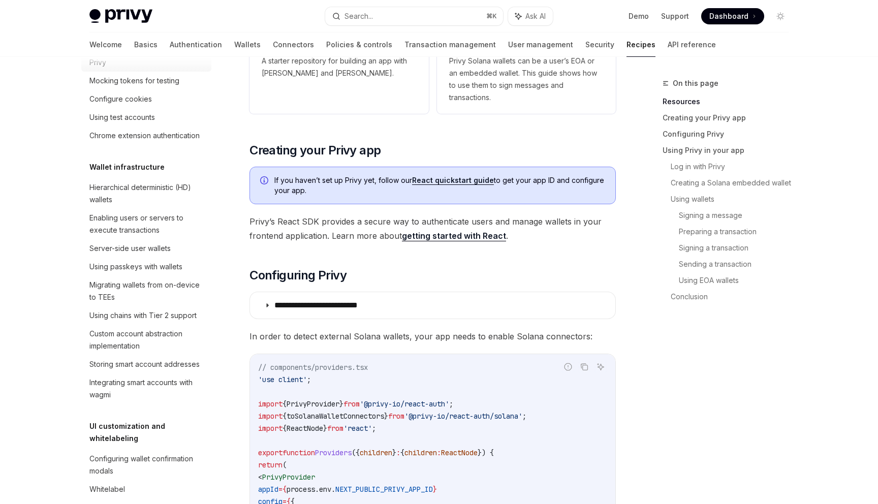
scroll to position [279, 0]
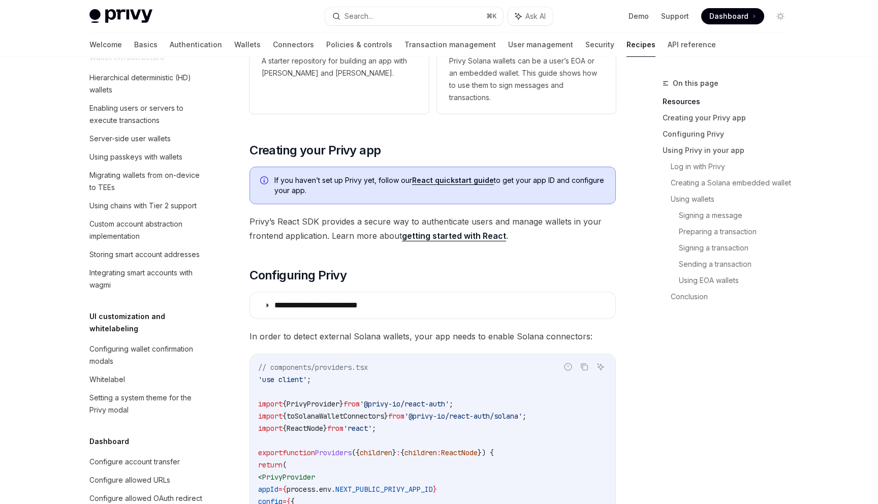
click at [559, 43] on div "Welcome Basics Authentication Wallets Connectors Policies & controls Transactio…" at bounding box center [402, 45] width 626 height 24
click at [626, 43] on link "Recipes" at bounding box center [640, 45] width 29 height 24
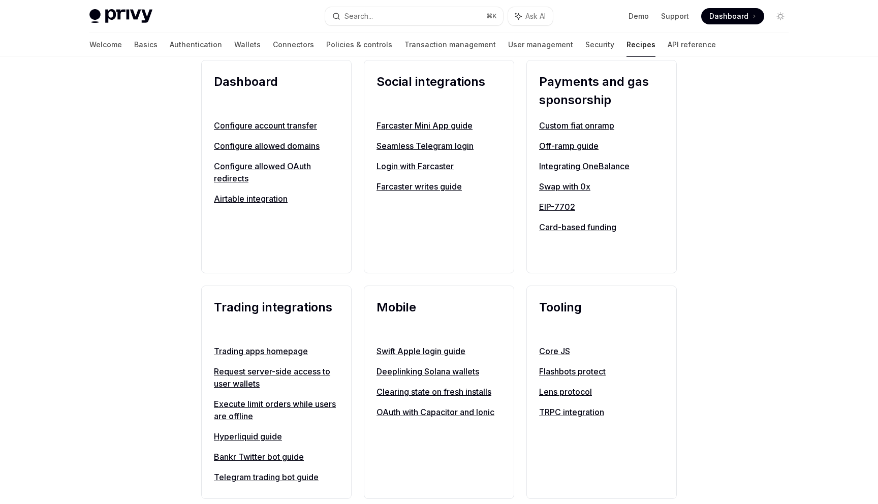
scroll to position [398, 0]
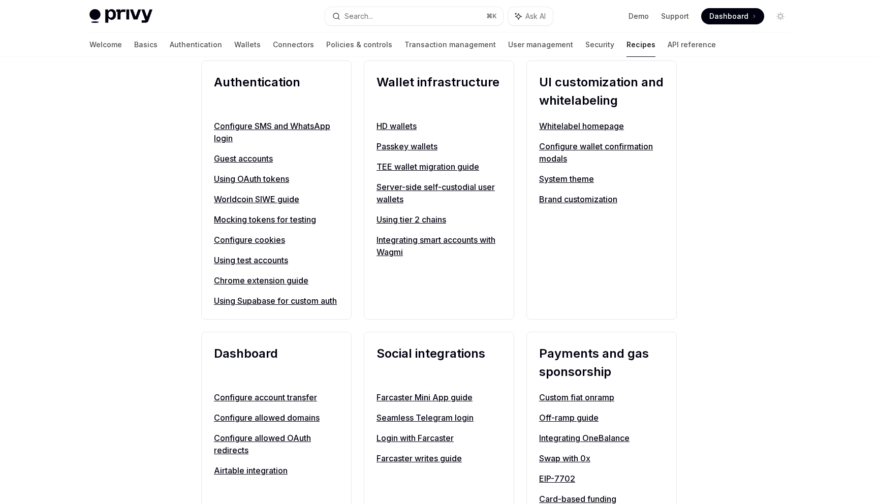
click at [408, 242] on link "Integrating smart accounts with Wagmi" at bounding box center [438, 246] width 125 height 24
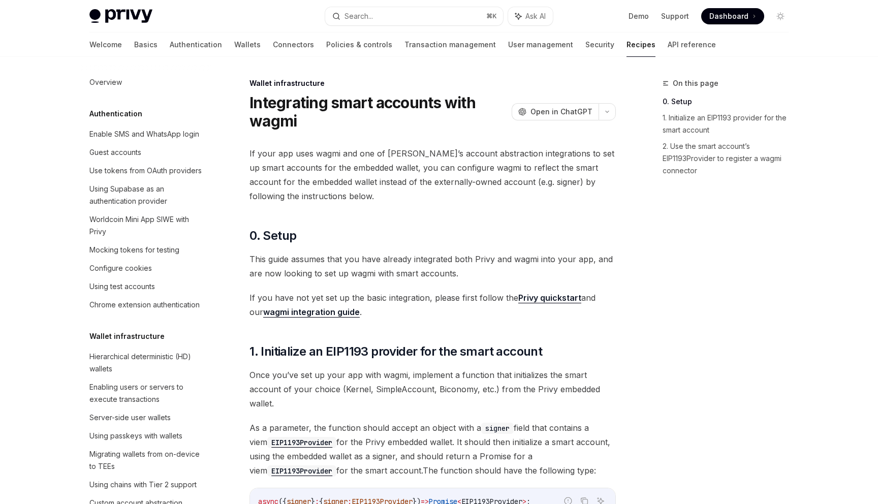
click at [170, 45] on link "Authentication" at bounding box center [196, 45] width 52 height 24
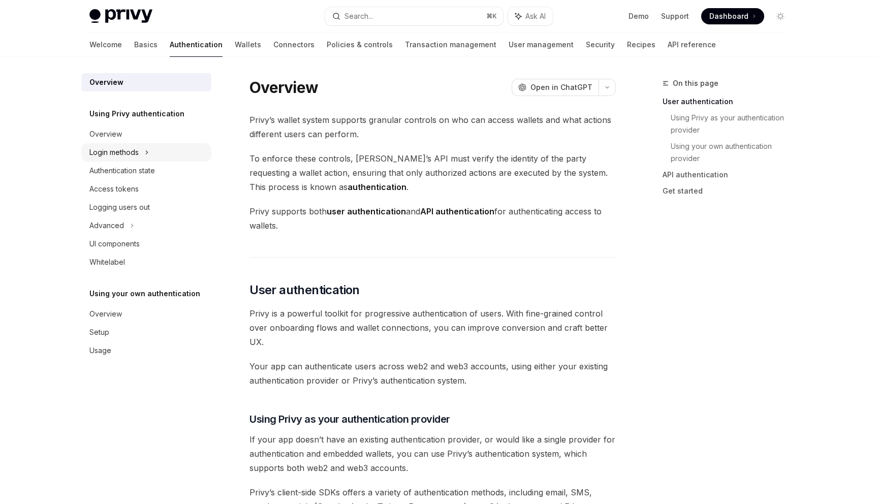
click at [139, 146] on div "Login methods" at bounding box center [146, 152] width 130 height 18
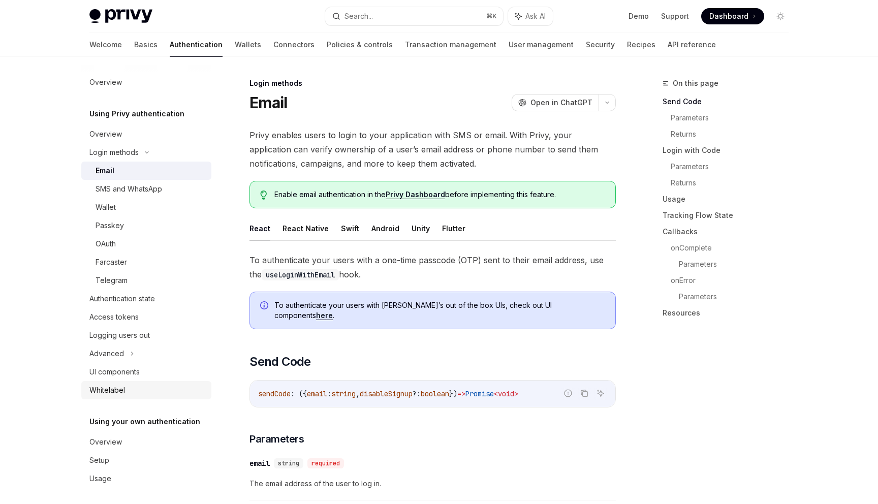
scroll to position [4, 0]
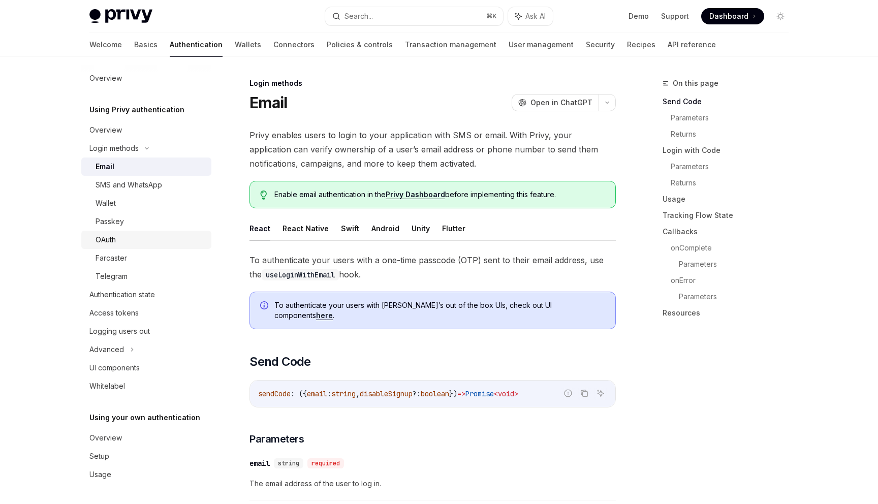
click at [132, 236] on div "OAuth" at bounding box center [150, 240] width 110 height 12
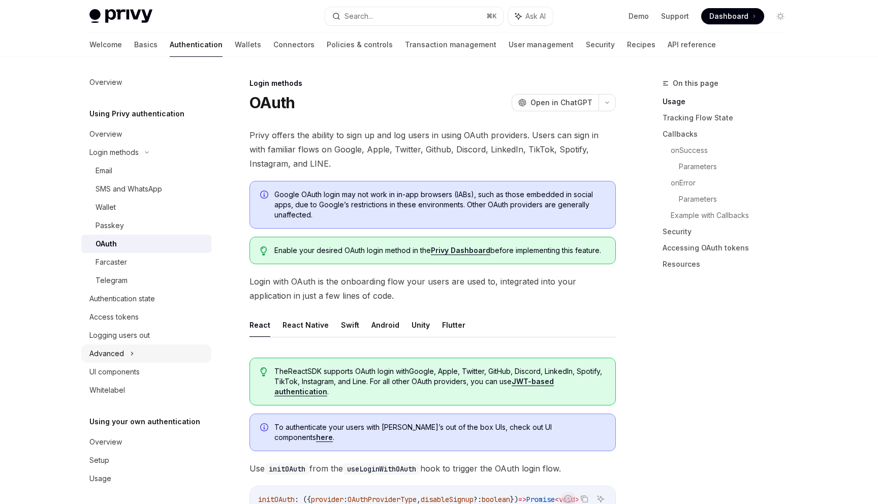
click at [135, 349] on div "Advanced" at bounding box center [146, 353] width 130 height 18
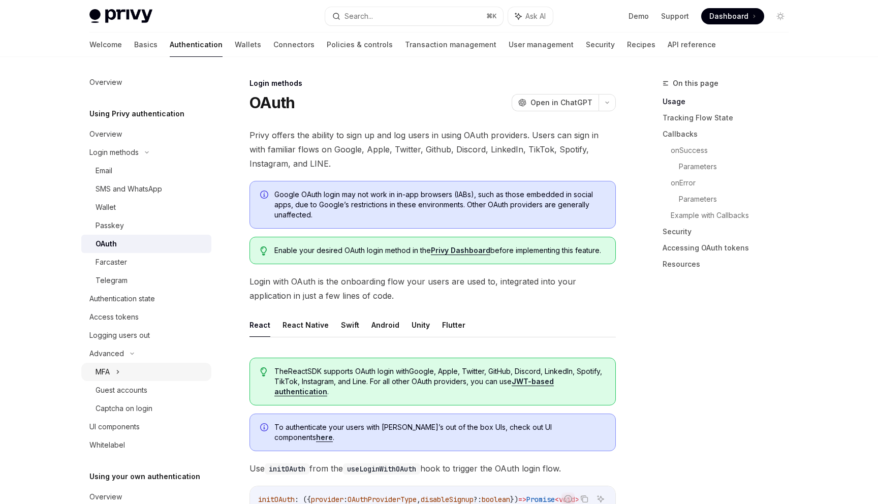
click at [117, 370] on icon at bounding box center [118, 372] width 4 height 12
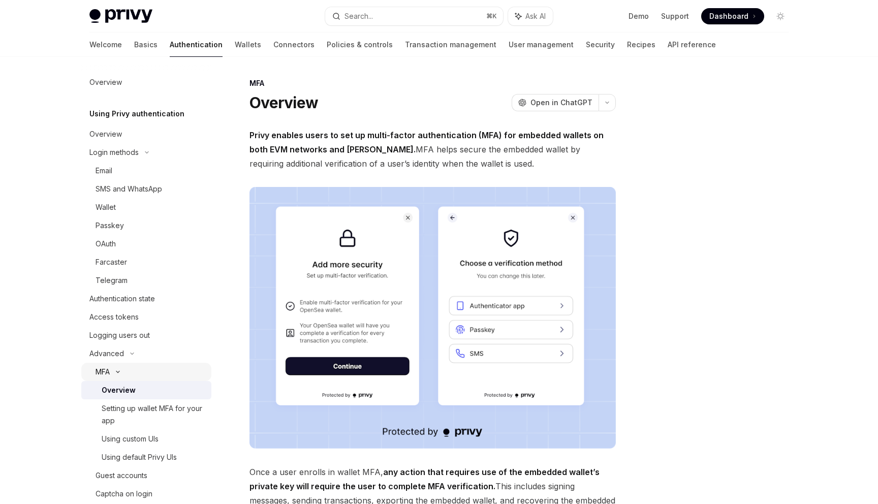
click at [117, 370] on icon at bounding box center [118, 372] width 12 height 4
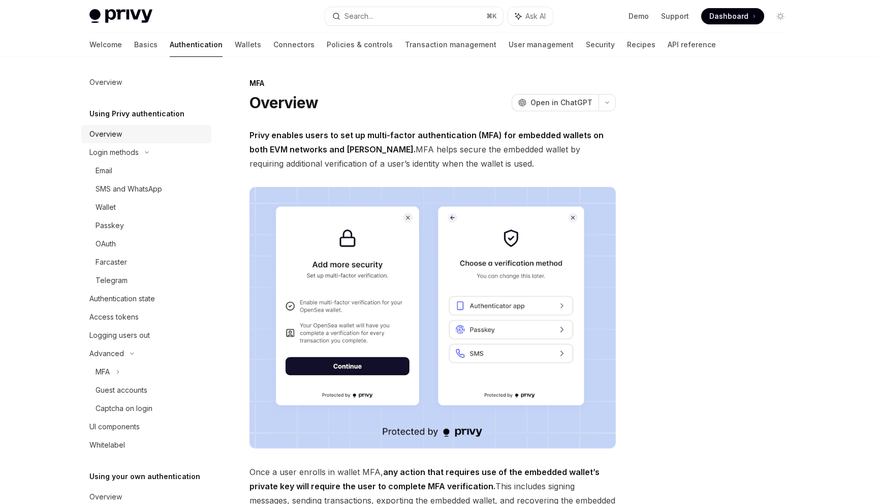
click at [137, 136] on div "Overview" at bounding box center [147, 134] width 116 height 12
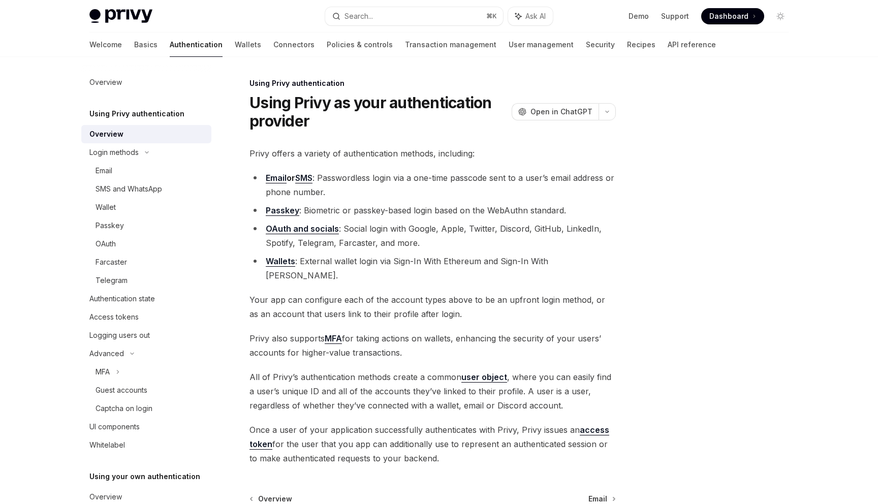
scroll to position [15, 0]
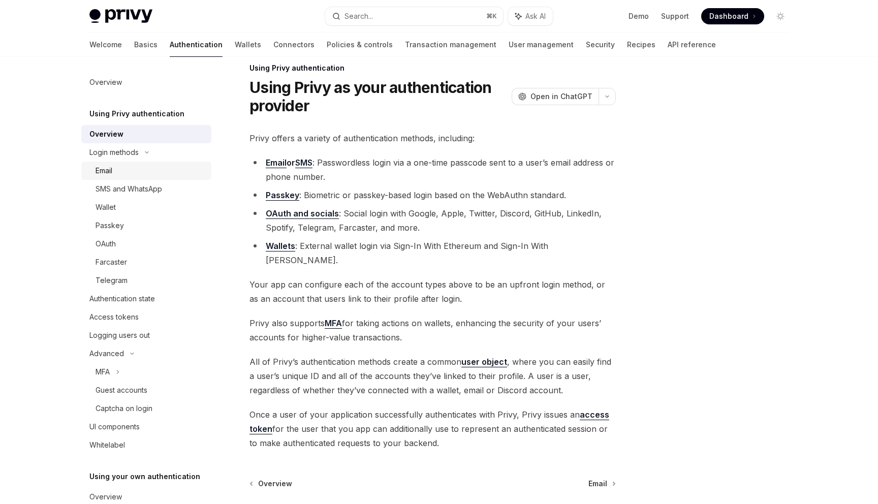
click at [141, 170] on div "Email" at bounding box center [150, 171] width 110 height 12
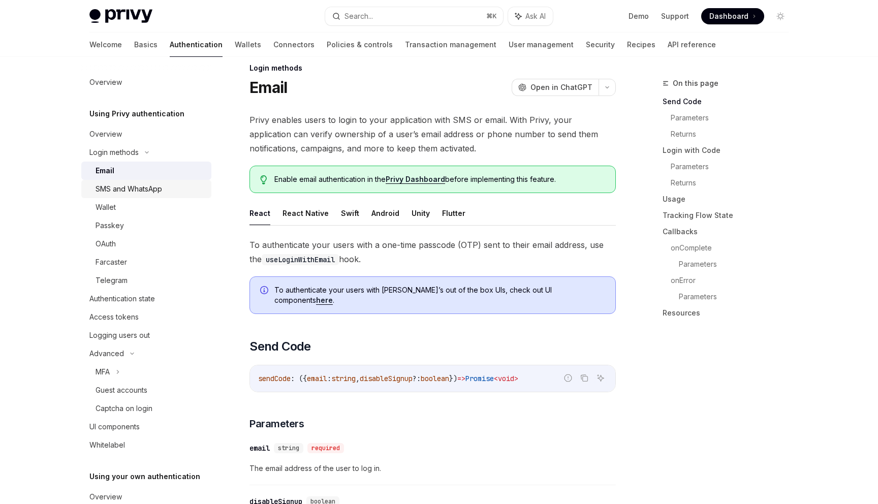
click at [139, 187] on div "SMS and WhatsApp" at bounding box center [128, 189] width 67 height 12
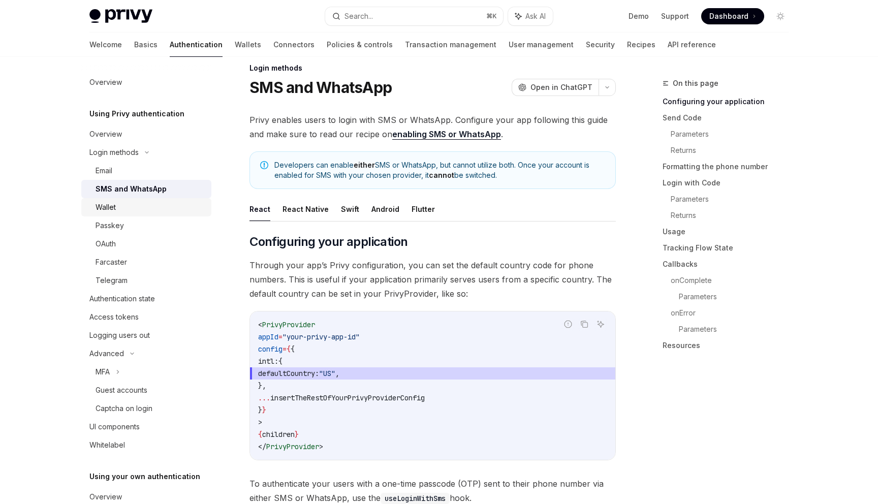
click at [128, 205] on div "Wallet" at bounding box center [150, 207] width 110 height 12
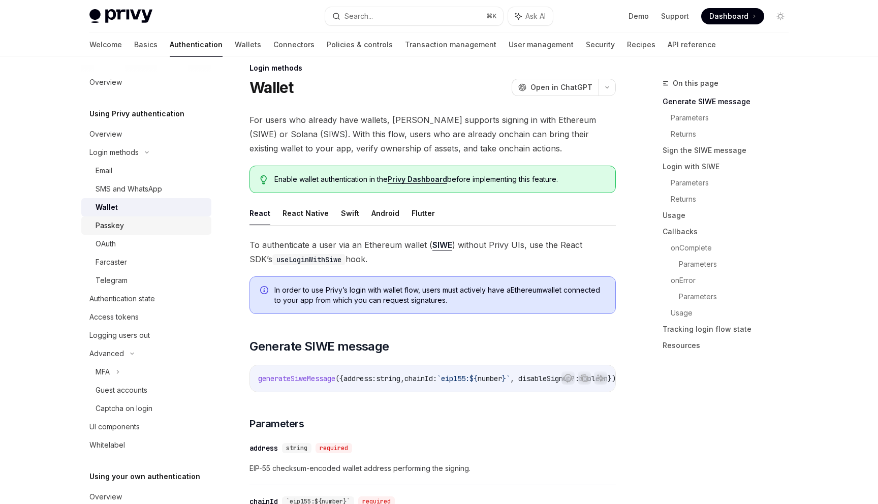
click at [130, 218] on link "Passkey" at bounding box center [146, 225] width 130 height 18
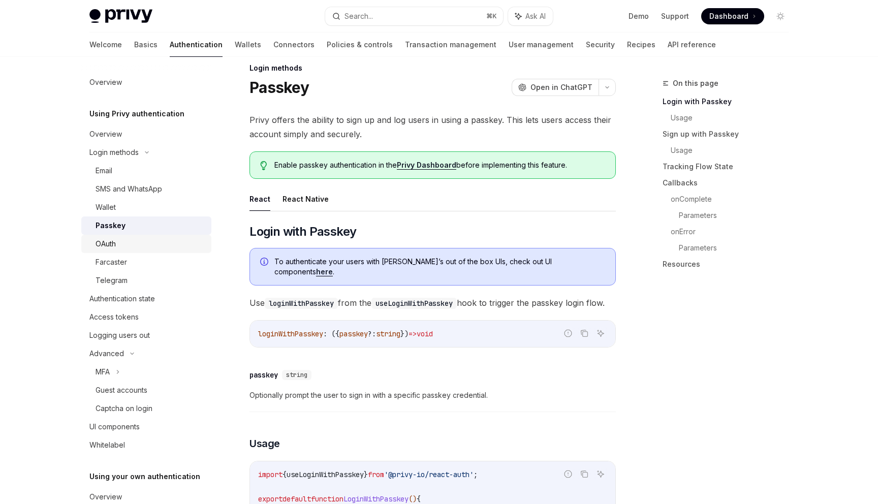
click at [131, 250] on link "OAuth" at bounding box center [146, 244] width 130 height 18
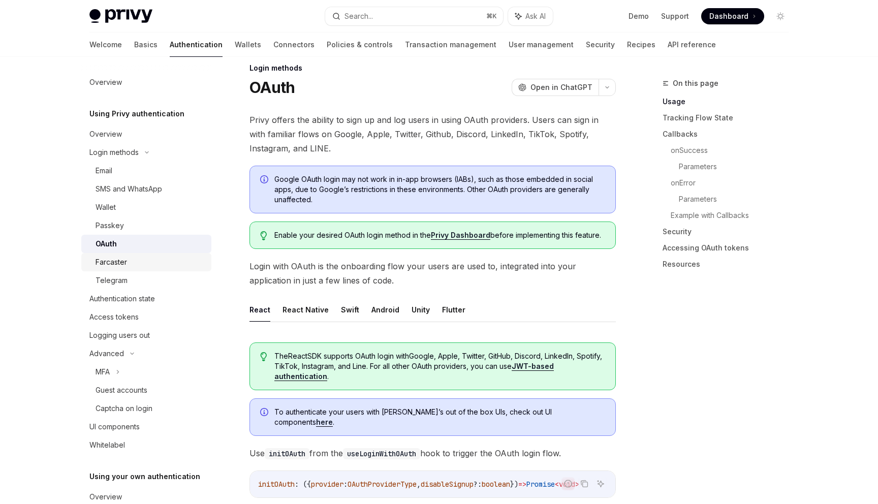
click at [126, 264] on div "Farcaster" at bounding box center [110, 262] width 31 height 12
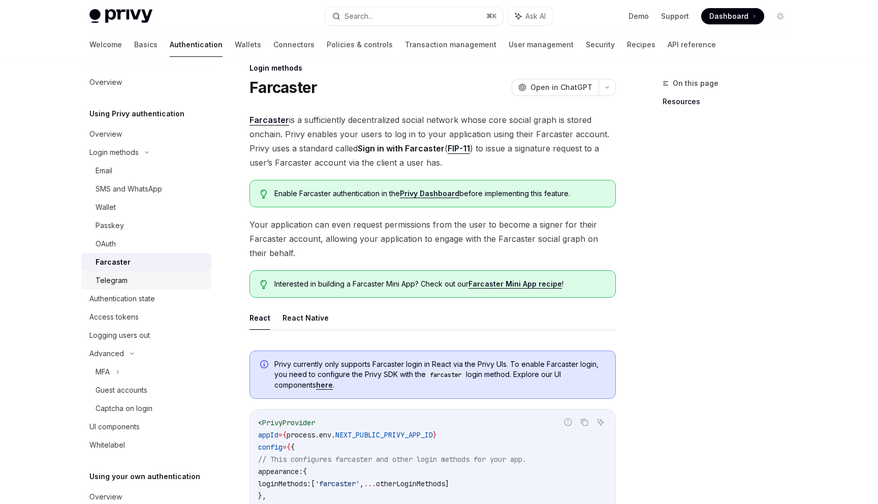
click at [126, 275] on div "Telegram" at bounding box center [111, 280] width 32 height 12
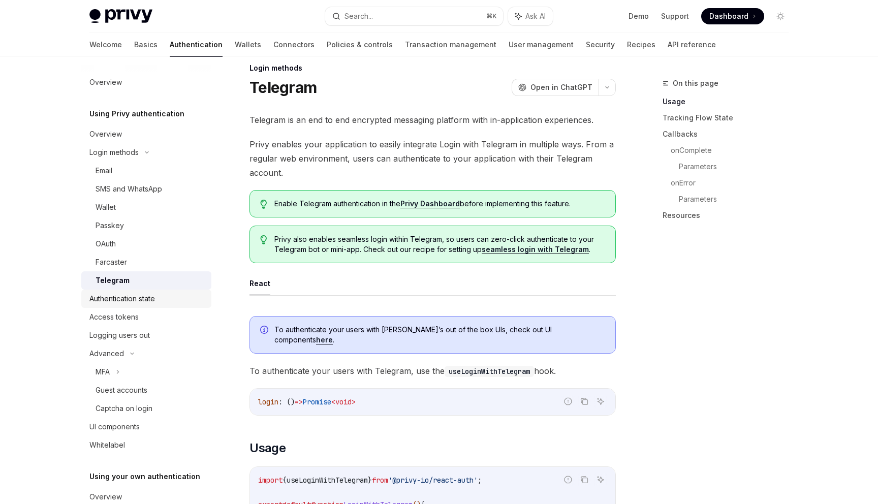
click at [125, 301] on div "Authentication state" at bounding box center [122, 299] width 66 height 12
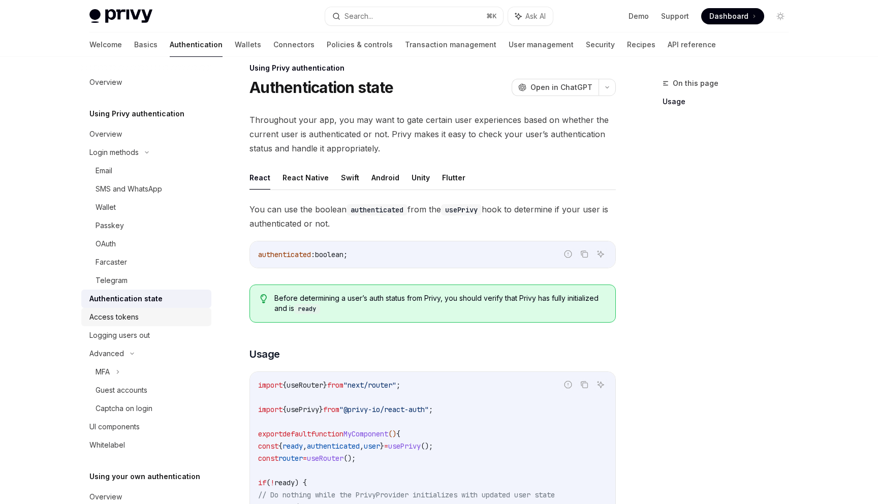
click at [124, 314] on div "Access tokens" at bounding box center [113, 317] width 49 height 12
type textarea "*"
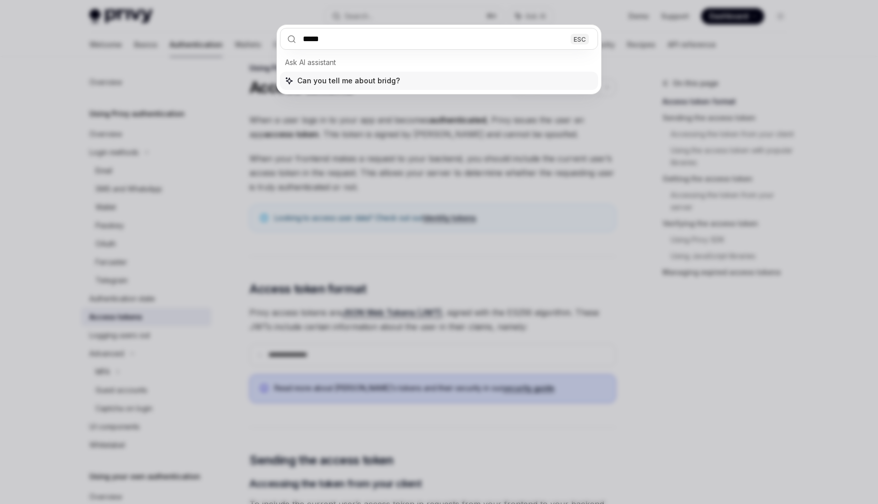
type input "******"
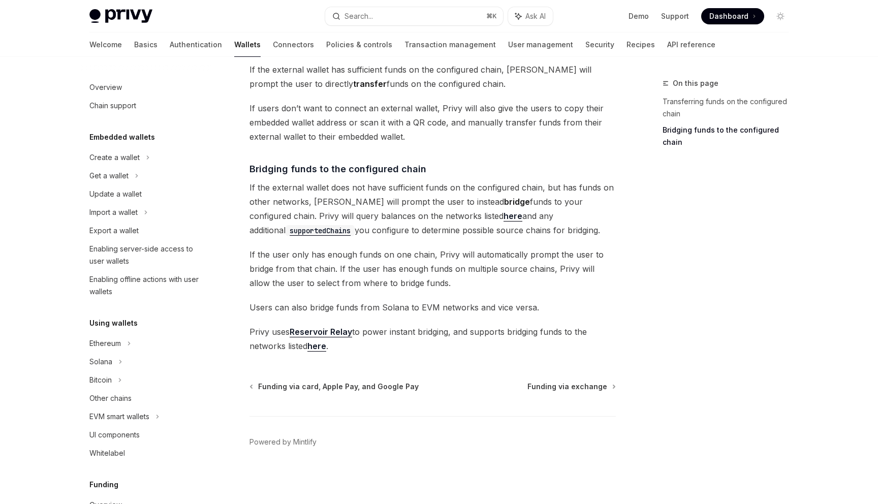
scroll to position [292, 0]
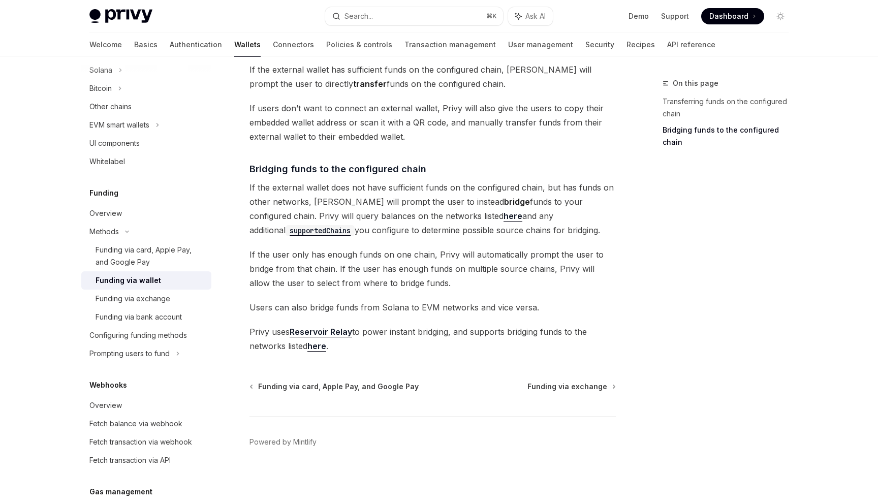
click at [316, 343] on link "here" at bounding box center [316, 346] width 19 height 11
click at [320, 331] on link "Reservoir Relay" at bounding box center [320, 332] width 62 height 11
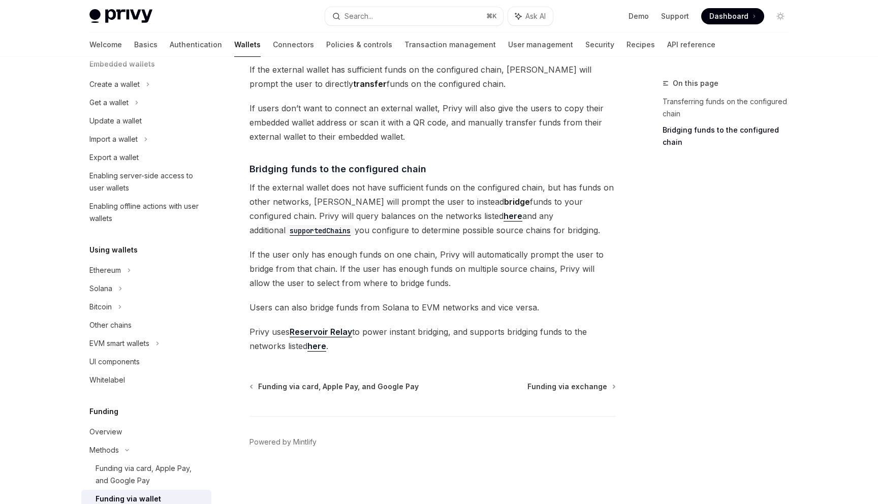
scroll to position [0, 0]
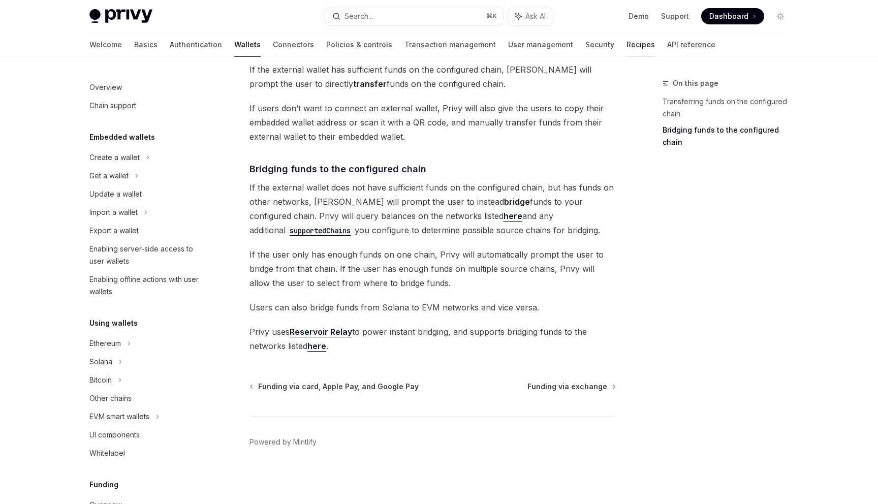
click at [626, 43] on link "Recipes" at bounding box center [640, 45] width 28 height 24
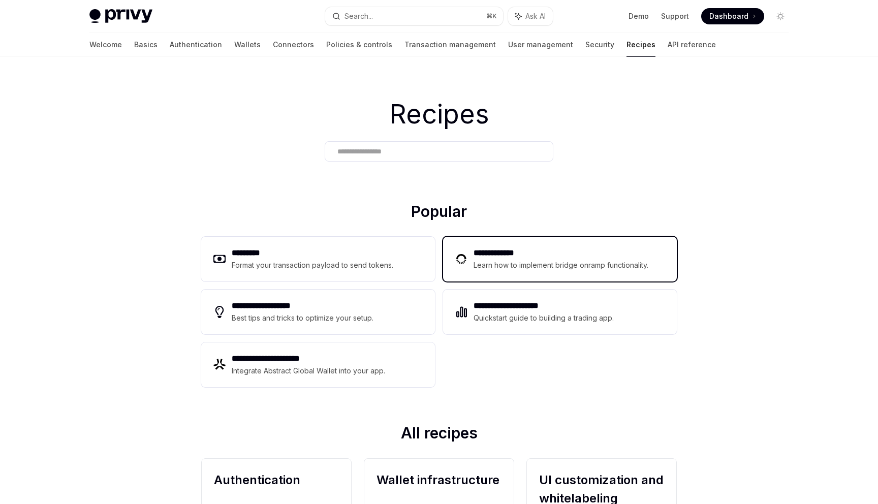
click at [545, 263] on div "Learn how to implement bridge onramp functionality." at bounding box center [562, 265] width 178 height 12
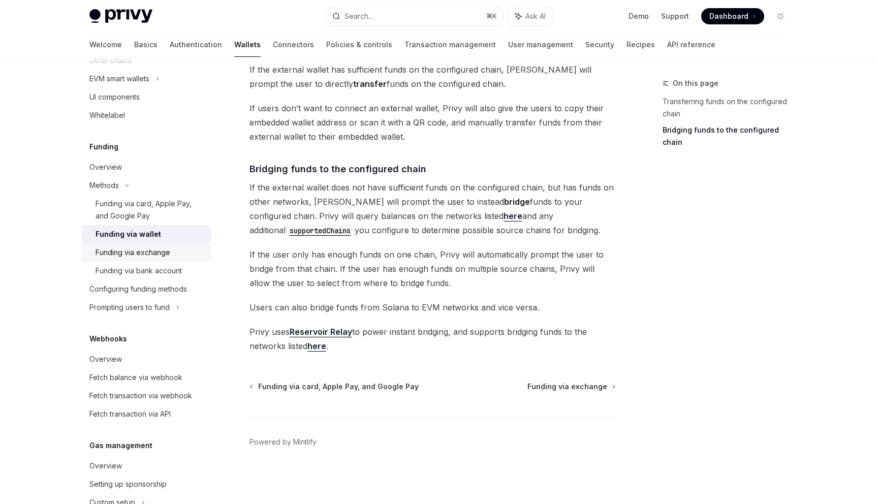
scroll to position [342, 0]
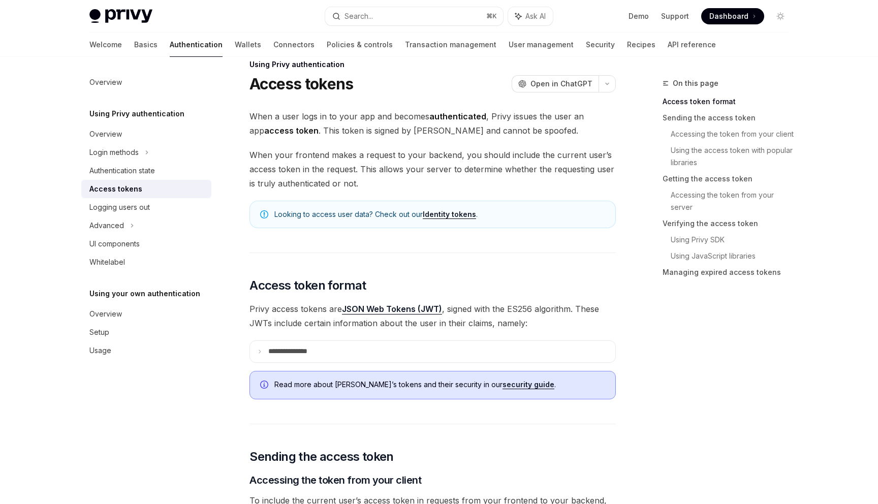
scroll to position [15, 0]
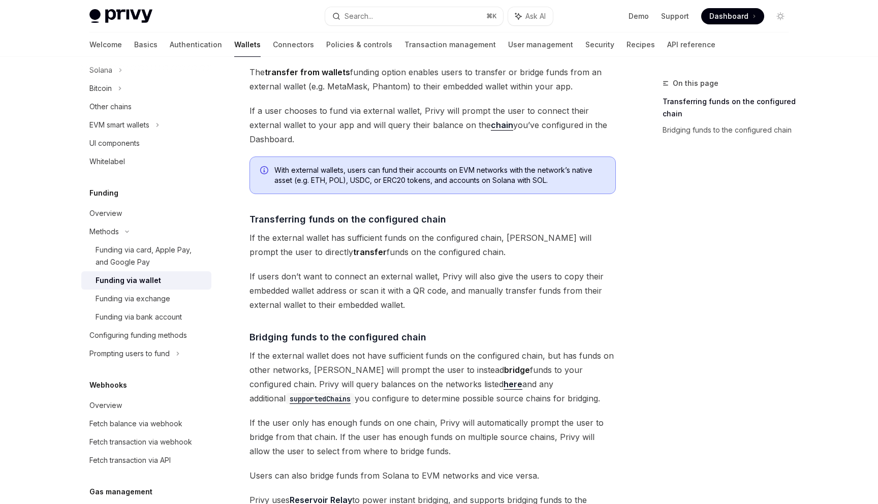
scroll to position [176, 0]
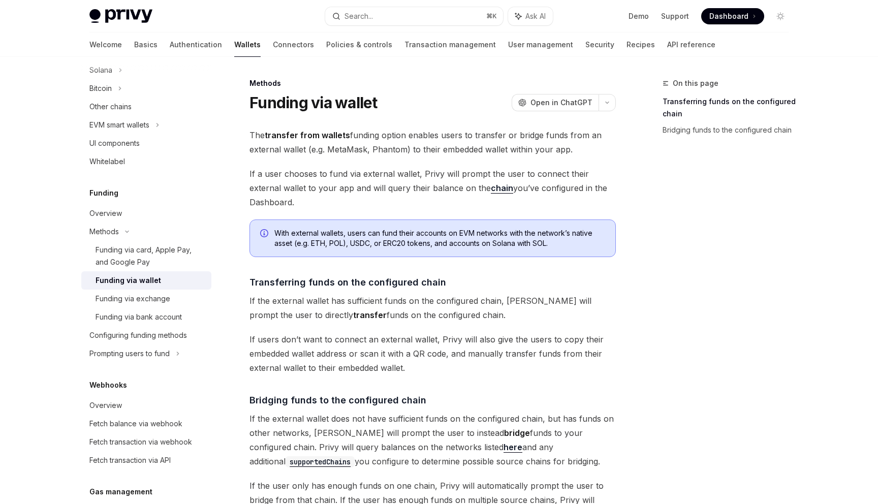
type textarea "*"
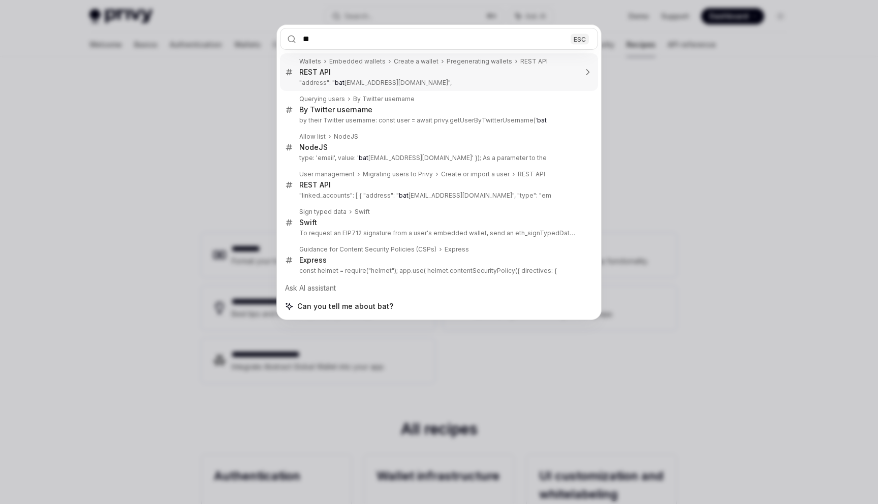
type input "*"
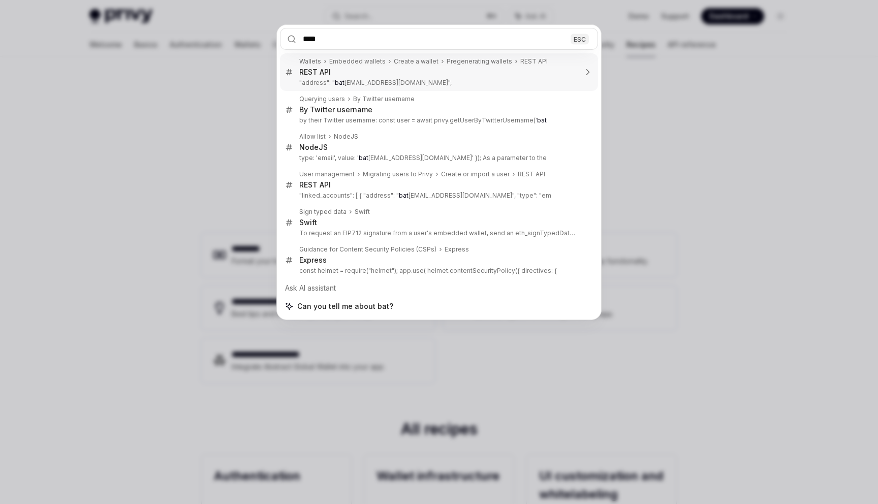
type input "*****"
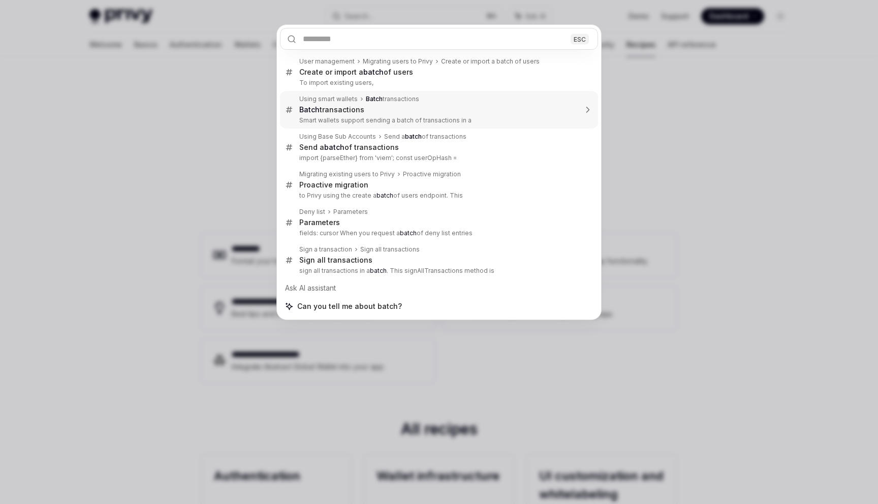
type textarea "*"
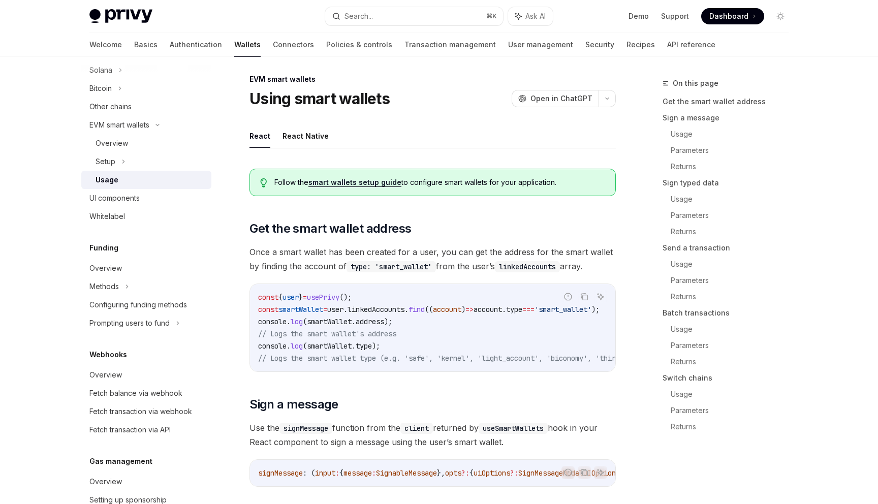
scroll to position [2089, 0]
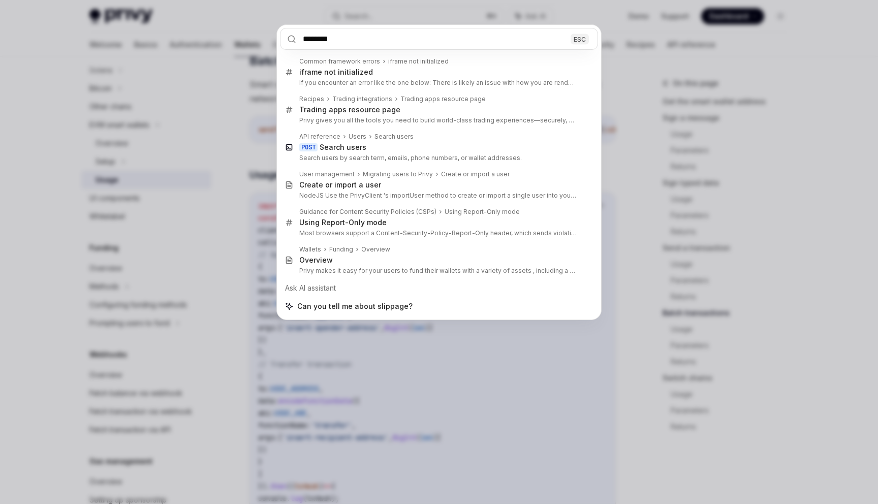
type input "********"
click at [163, 230] on div "******** ESC Common framework errors iframe not initialized iframe not initiali…" at bounding box center [439, 252] width 878 height 504
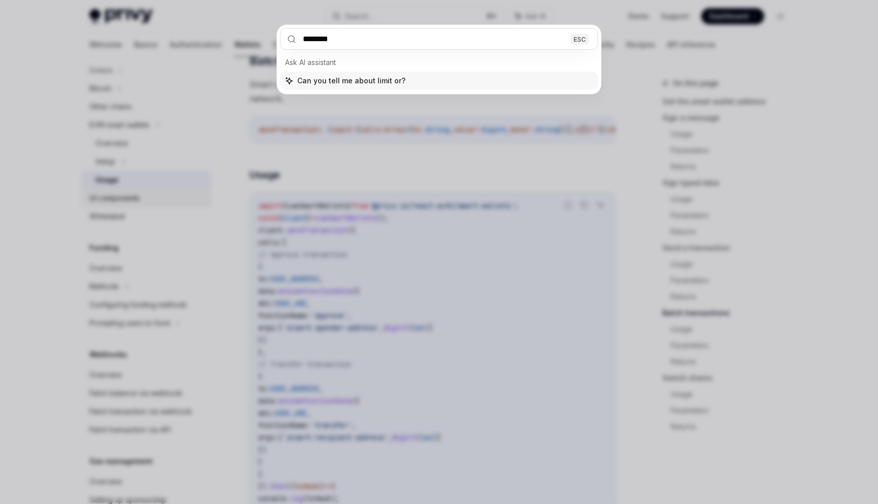
type input "*********"
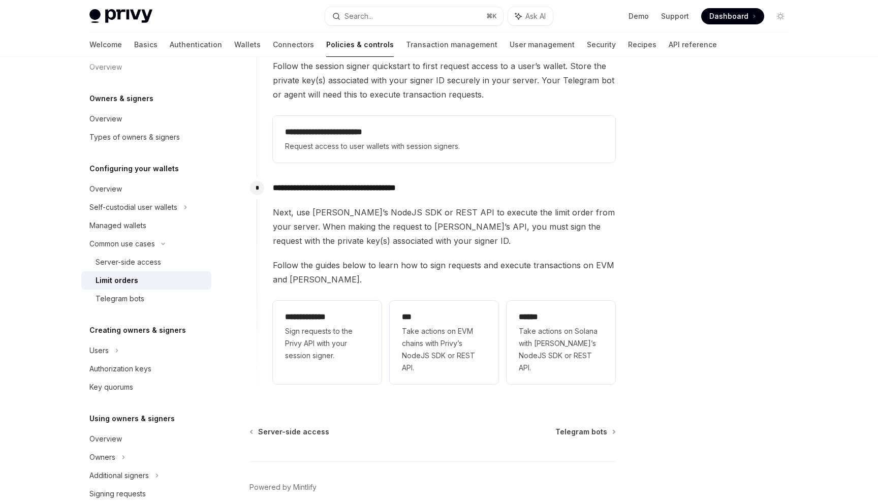
scroll to position [136, 0]
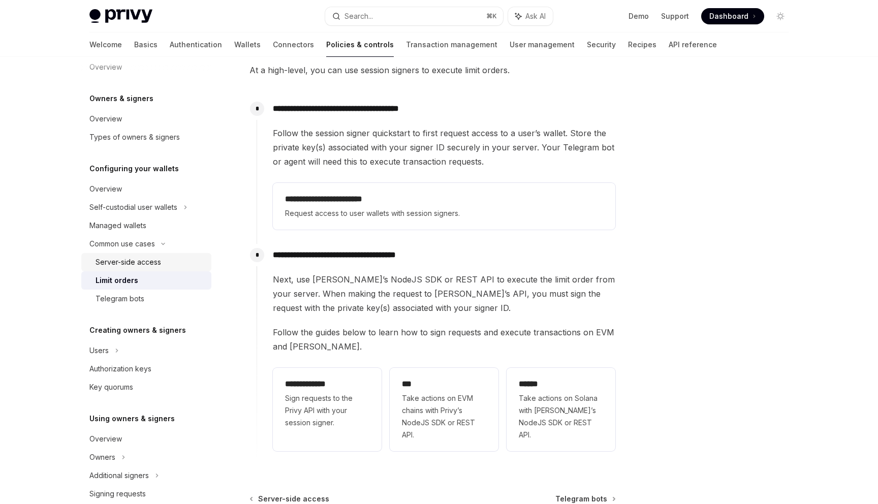
click at [161, 261] on div "Server-side access" at bounding box center [150, 262] width 110 height 12
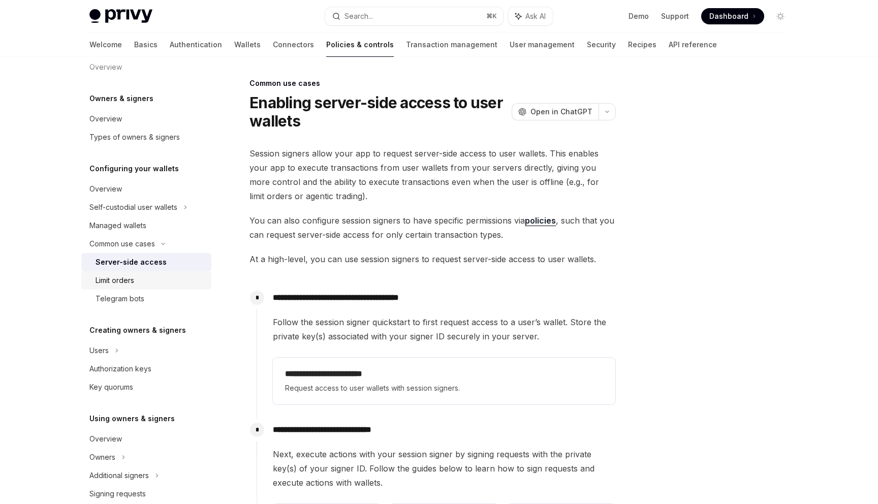
click at [149, 280] on div "Limit orders" at bounding box center [150, 280] width 110 height 12
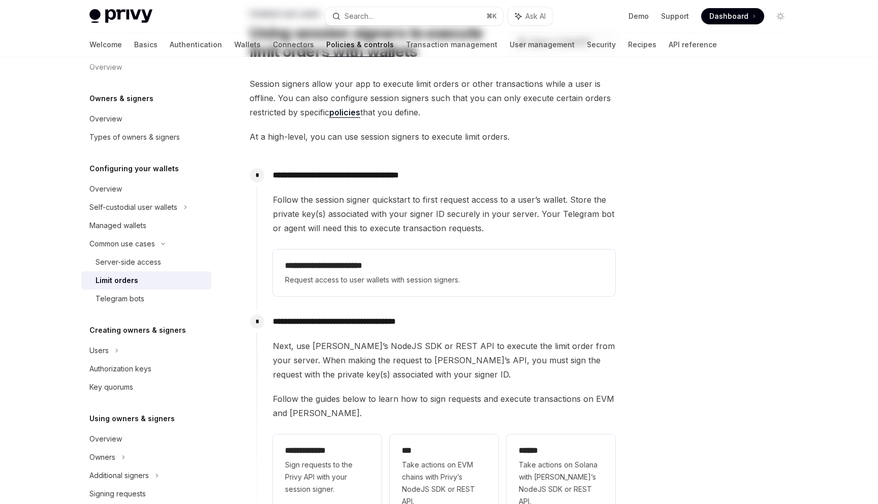
scroll to position [71, 0]
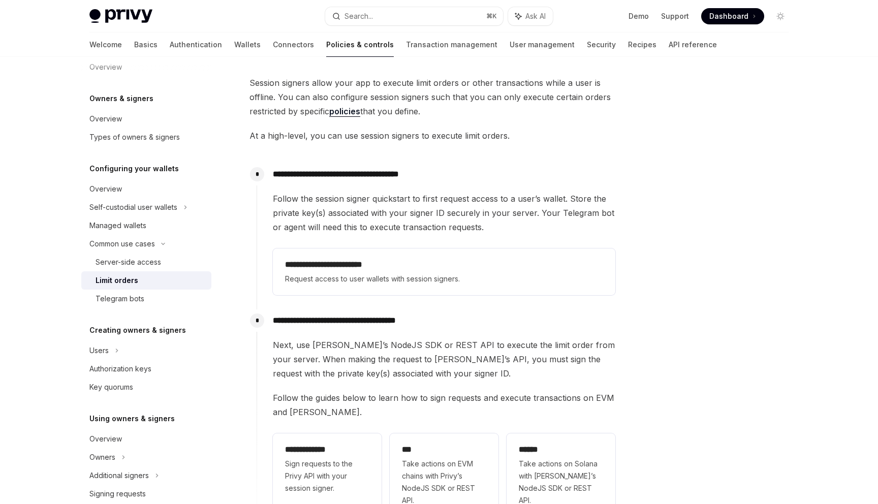
click at [188, 271] on link "Limit orders" at bounding box center [146, 280] width 130 height 18
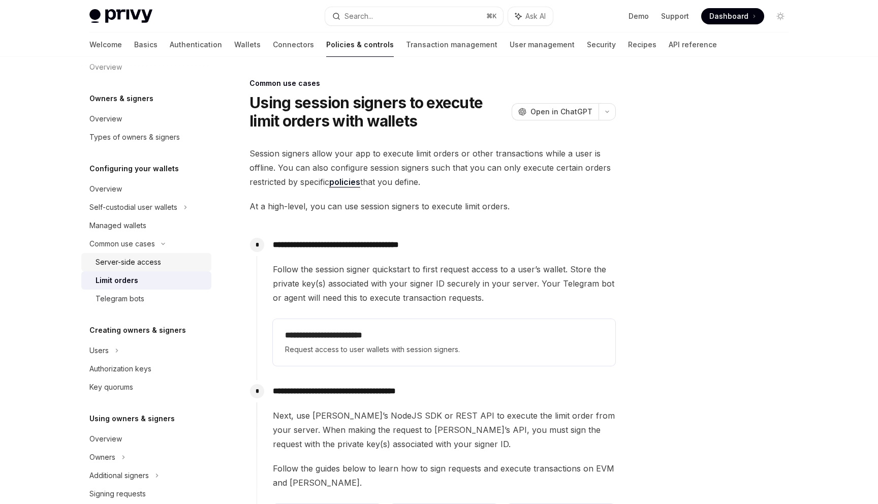
click at [188, 269] on link "Server-side access" at bounding box center [146, 262] width 130 height 18
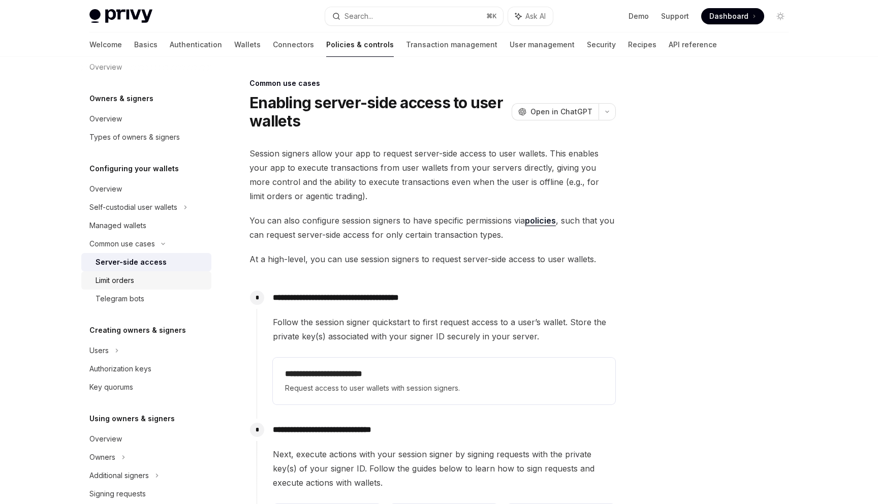
click at [147, 286] on link "Limit orders" at bounding box center [146, 280] width 130 height 18
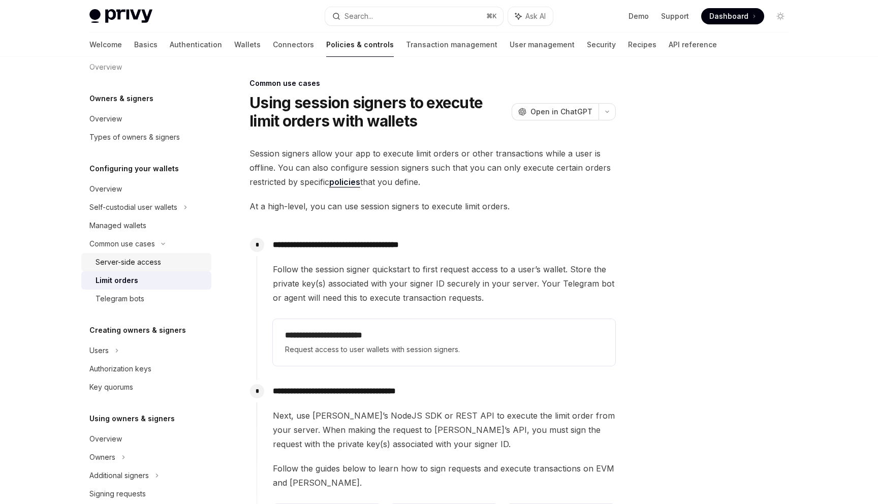
click at [161, 263] on div "Server-side access" at bounding box center [150, 262] width 110 height 12
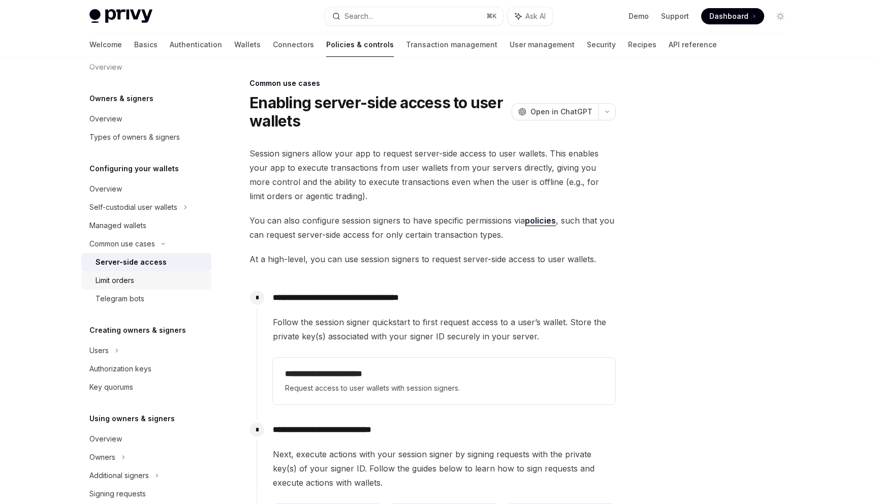
click at [152, 282] on div "Limit orders" at bounding box center [150, 280] width 110 height 12
type textarea "*"
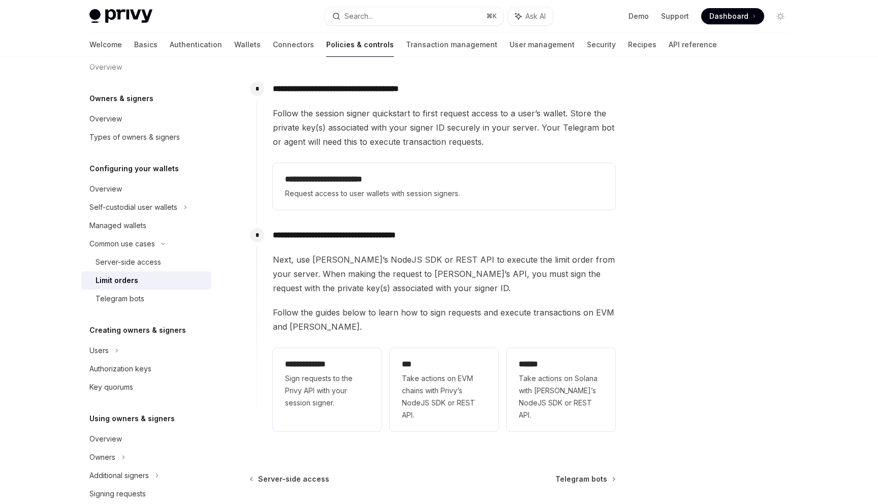
scroll to position [164, 0]
